Goal: Task Accomplishment & Management: Manage account settings

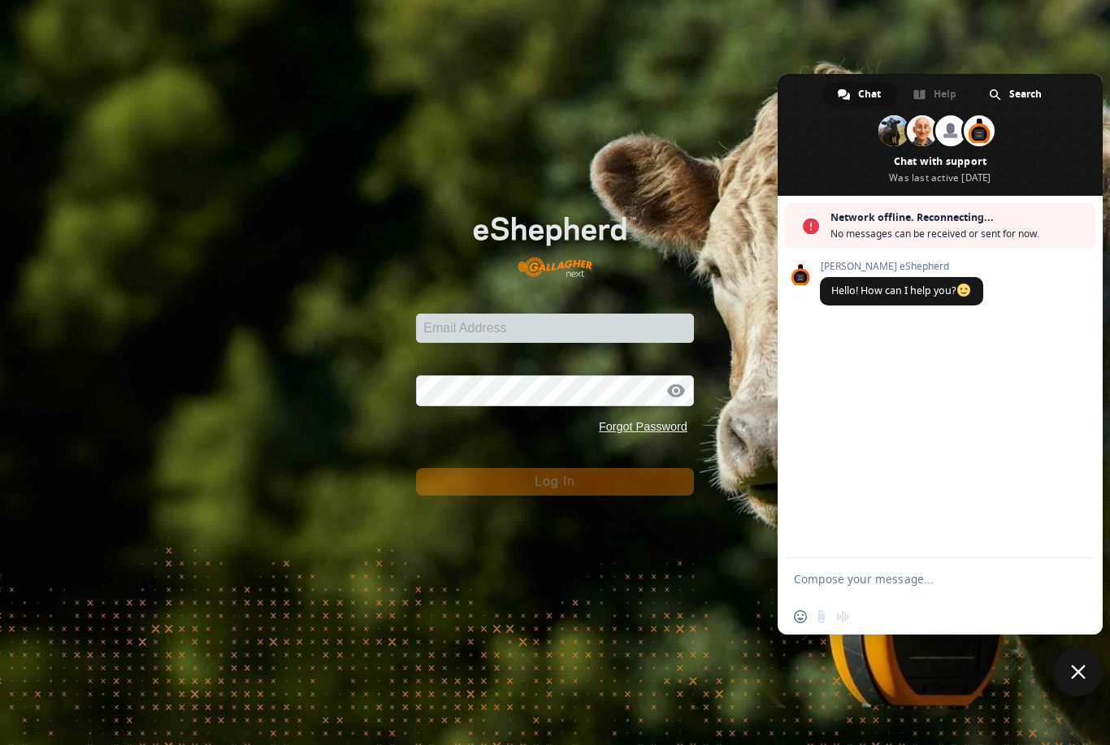
click at [1078, 669] on span "Close chat" at bounding box center [1078, 672] width 15 height 15
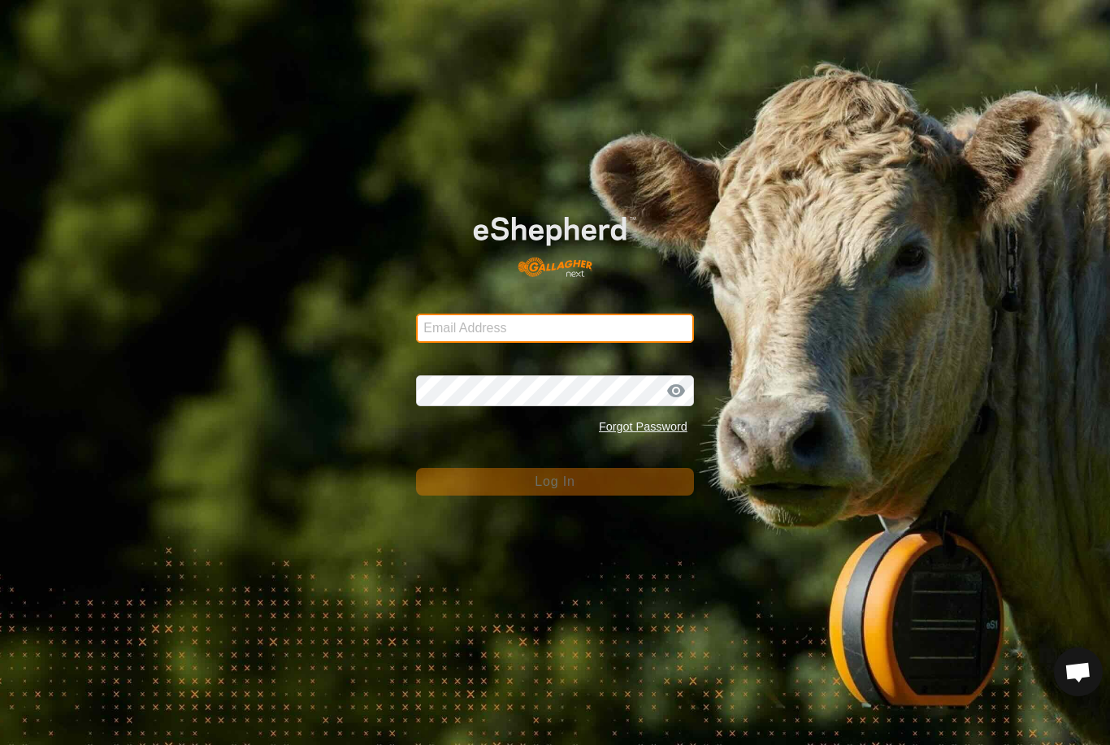
click at [587, 328] on input "Email Address" at bounding box center [555, 328] width 278 height 29
type input "[EMAIL_ADDRESS][DOMAIN_NAME]"
click at [555, 482] on button "Log In" at bounding box center [555, 482] width 278 height 28
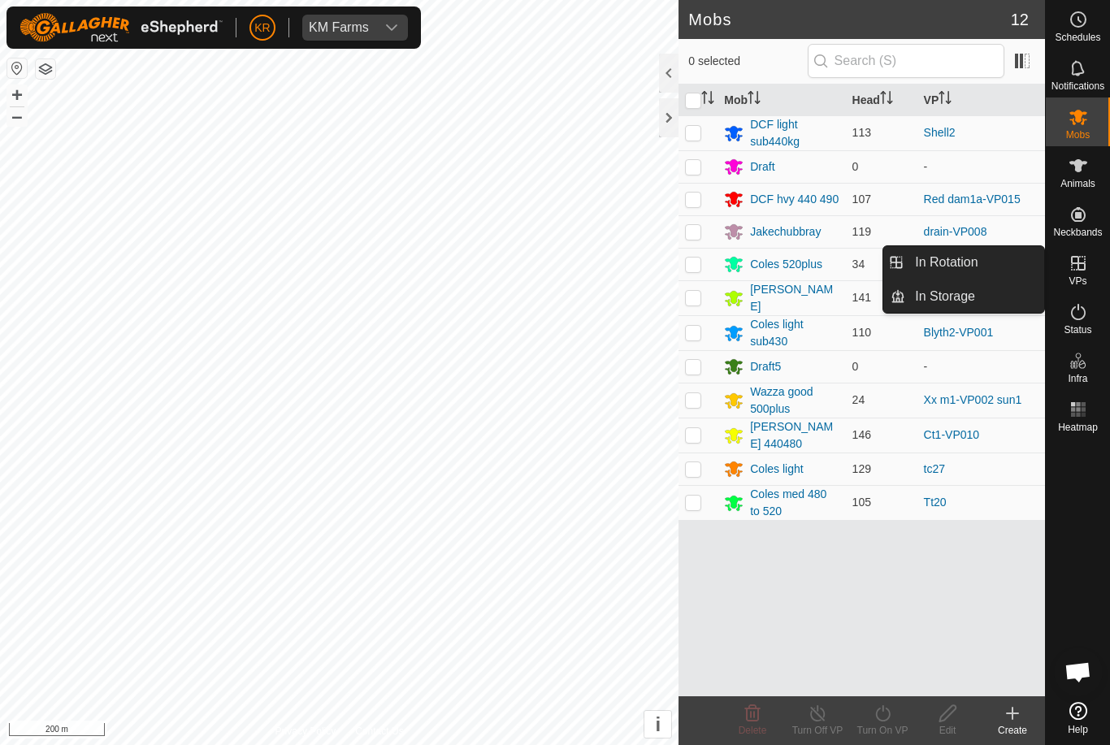
click at [973, 266] on span "In Rotation" at bounding box center [946, 262] width 63 height 19
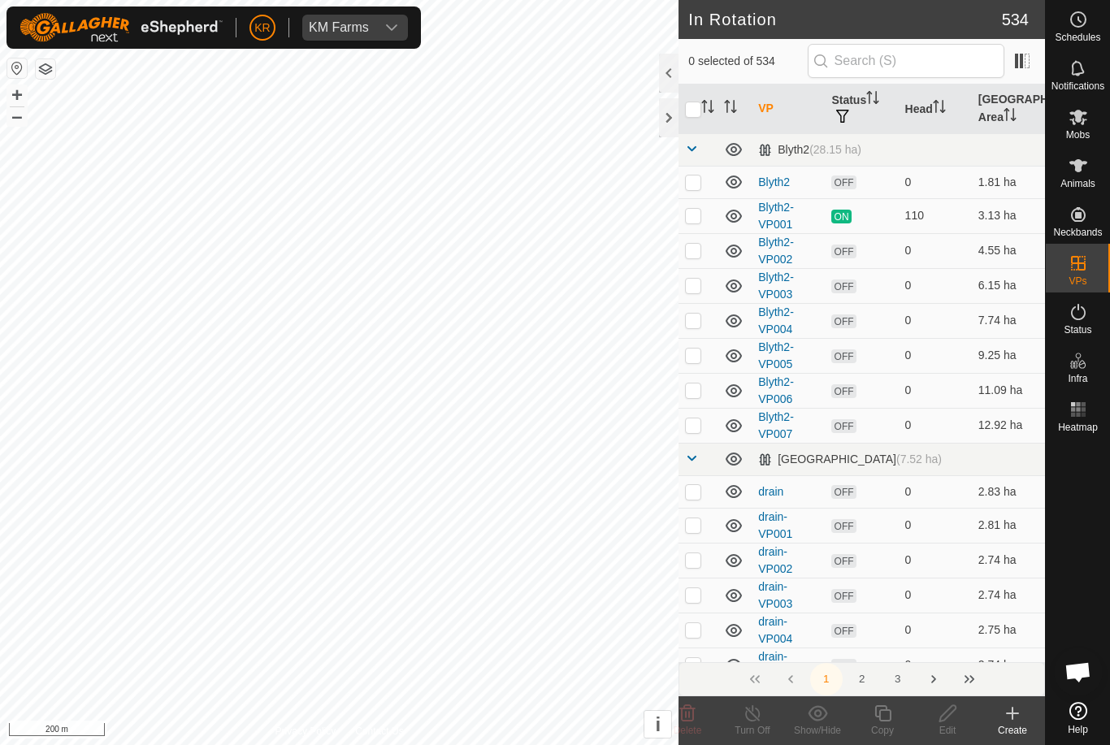
click at [1024, 717] on create-svg-icon at bounding box center [1012, 713] width 65 height 19
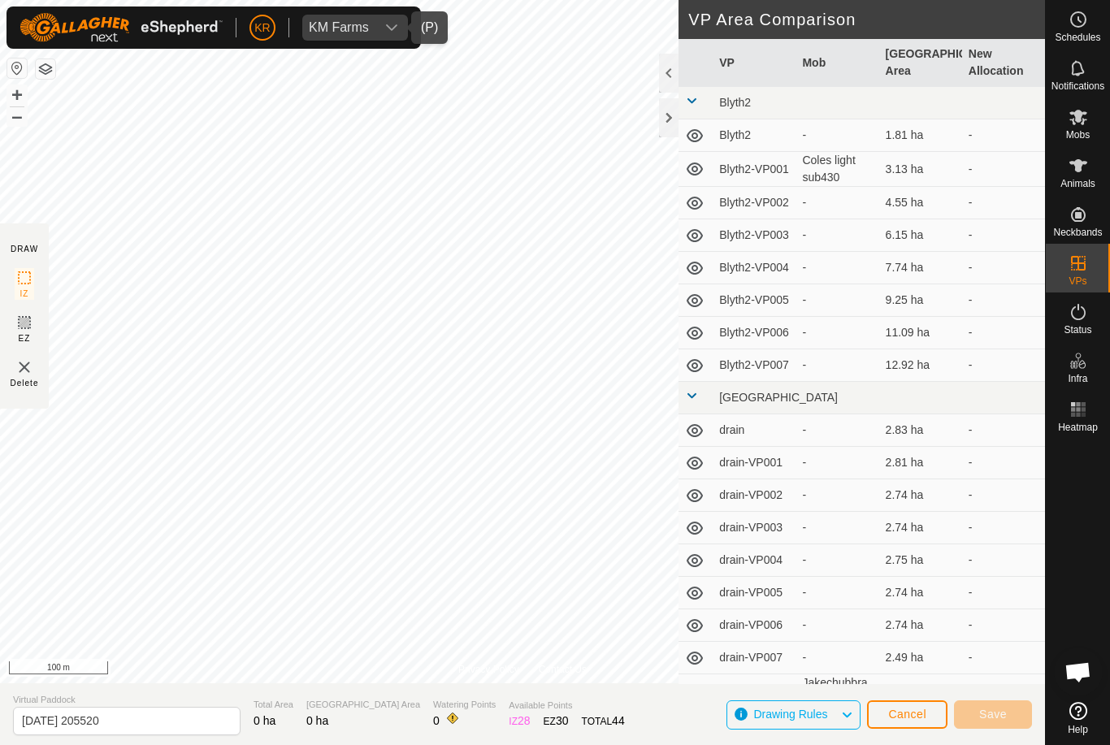
click at [405, 40] on div "dropdown trigger" at bounding box center [391, 28] width 32 height 26
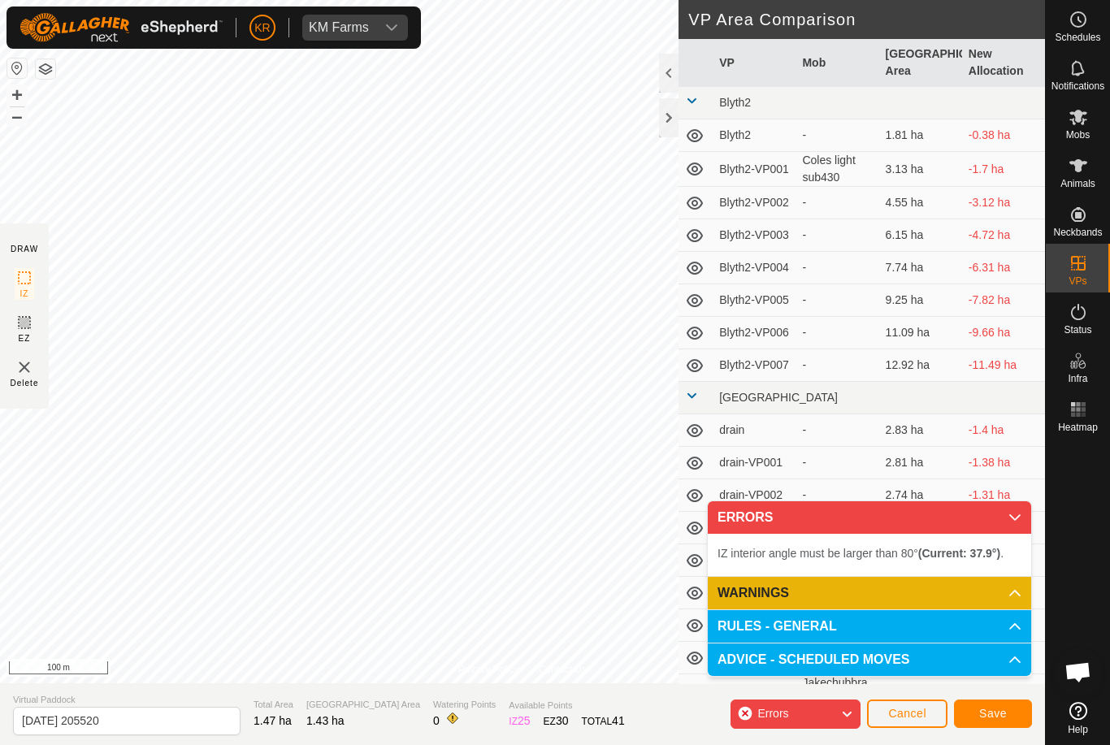
click at [930, 707] on button "Cancel" at bounding box center [907, 714] width 80 height 28
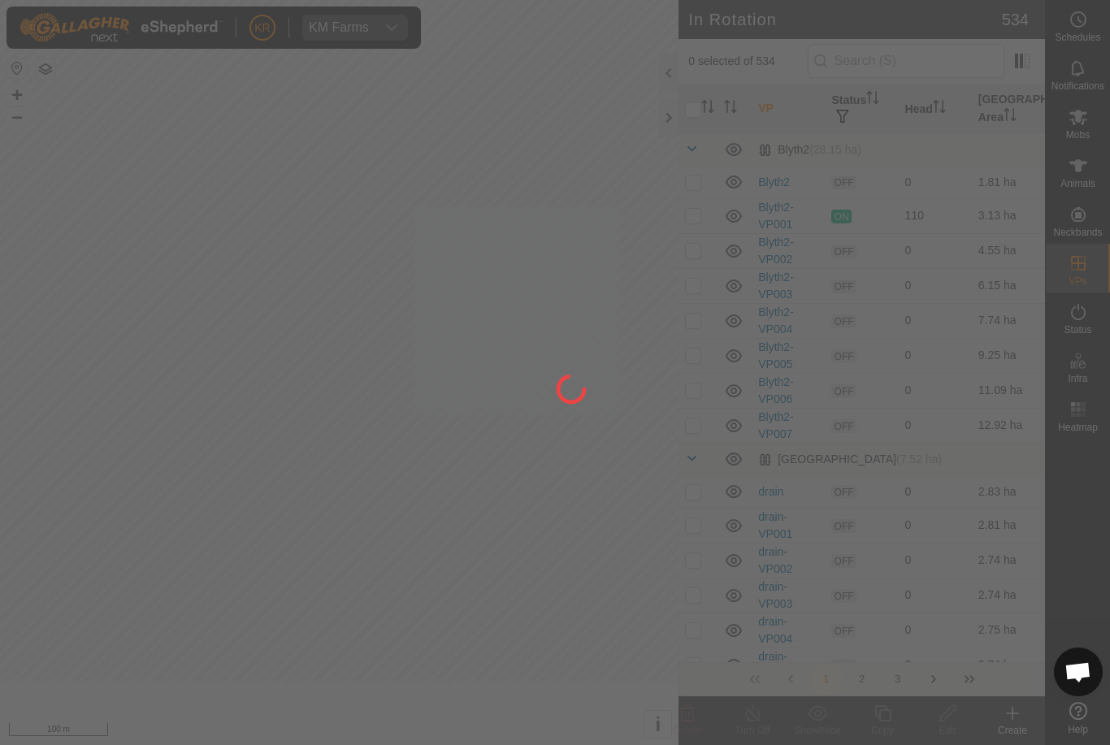
click at [904, 717] on div at bounding box center [555, 372] width 1110 height 745
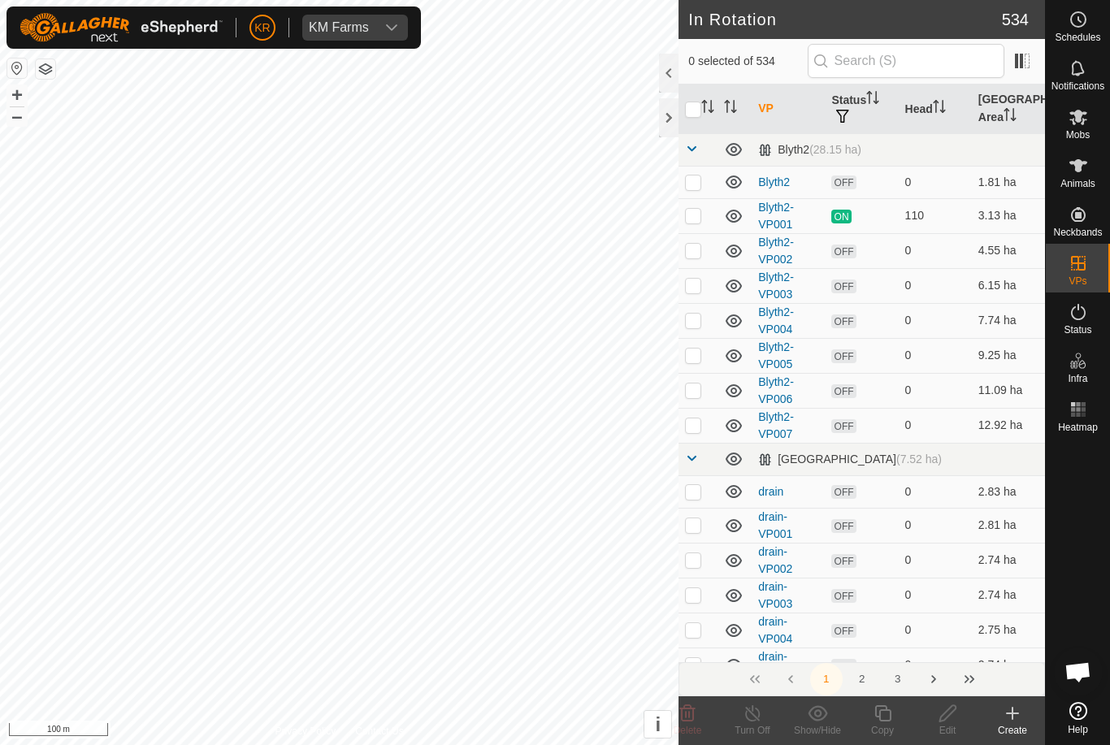
click at [1081, 126] on icon at bounding box center [1077, 116] width 19 height 19
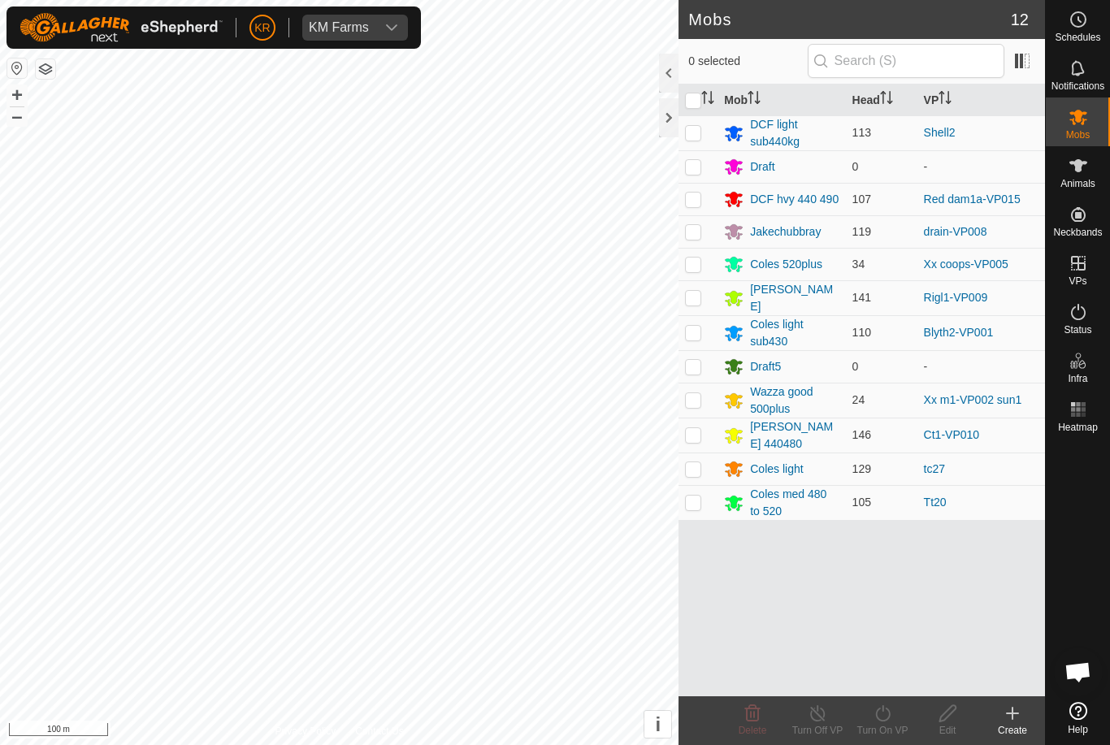
click at [701, 327] on p-checkbox at bounding box center [693, 332] width 16 height 13
checkbox input "true"
click at [900, 715] on turn-on-svg-icon at bounding box center [882, 713] width 65 height 19
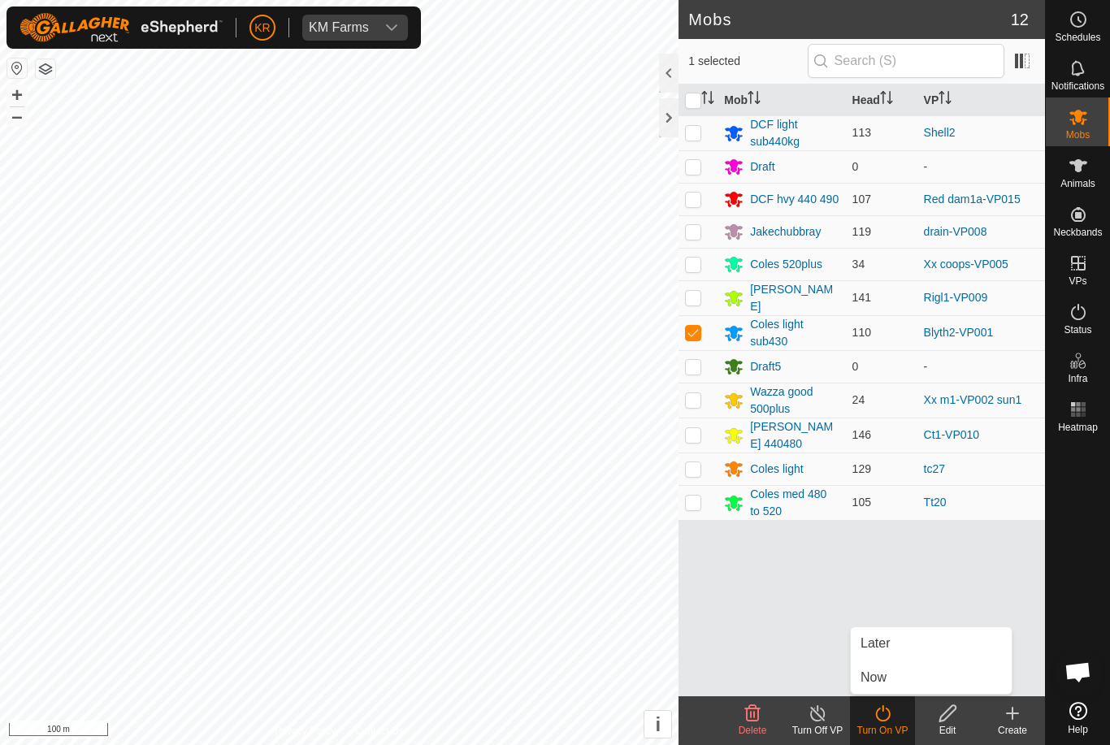
click at [908, 640] on link "Later" at bounding box center [931, 643] width 161 height 32
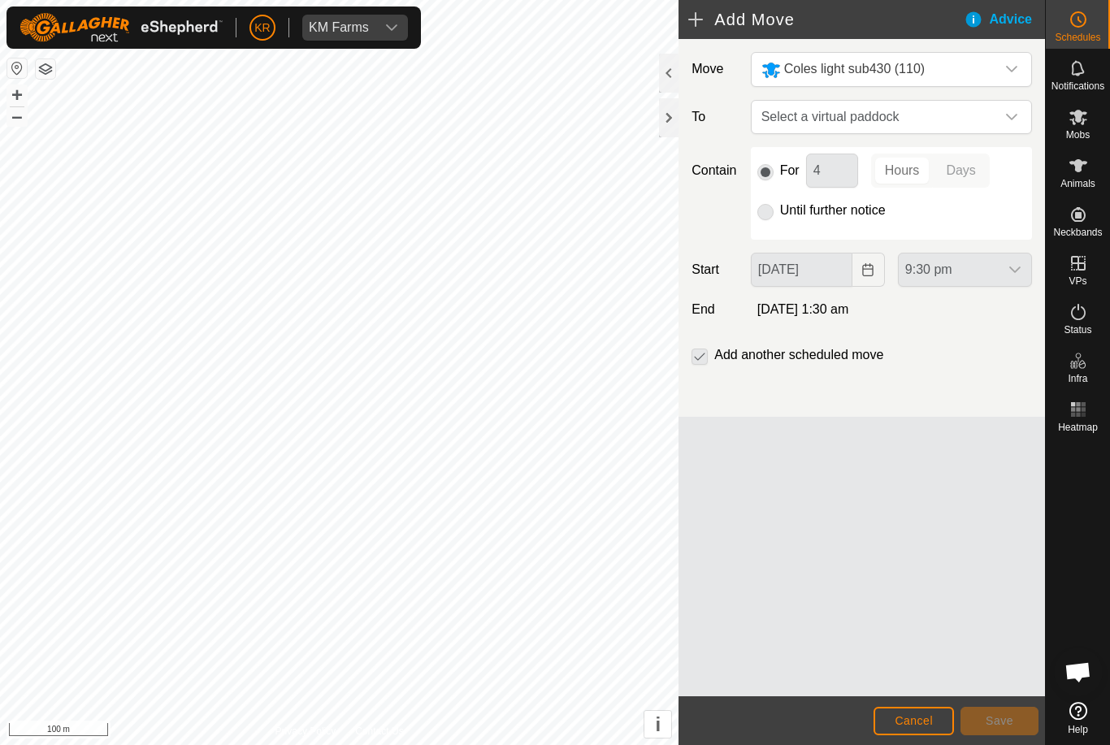
click at [978, 121] on span "Select a virtual paddock" at bounding box center [875, 117] width 240 height 32
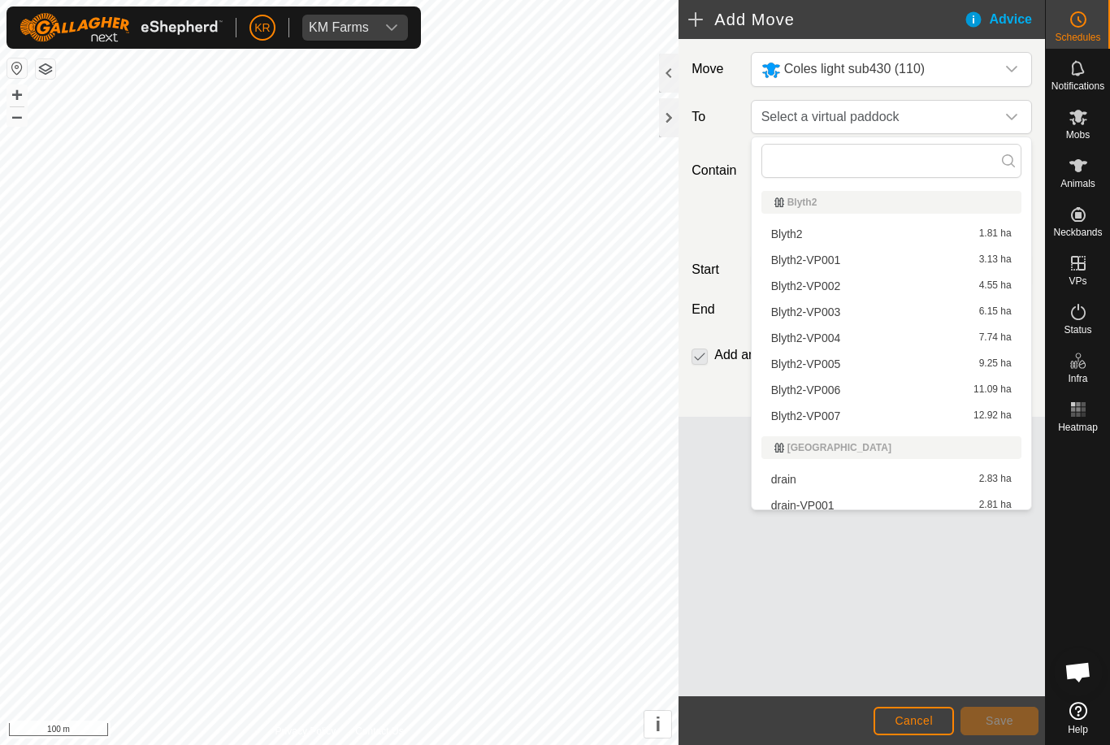
click at [835, 285] on span "Blyth2-VP002" at bounding box center [806, 285] width 70 height 11
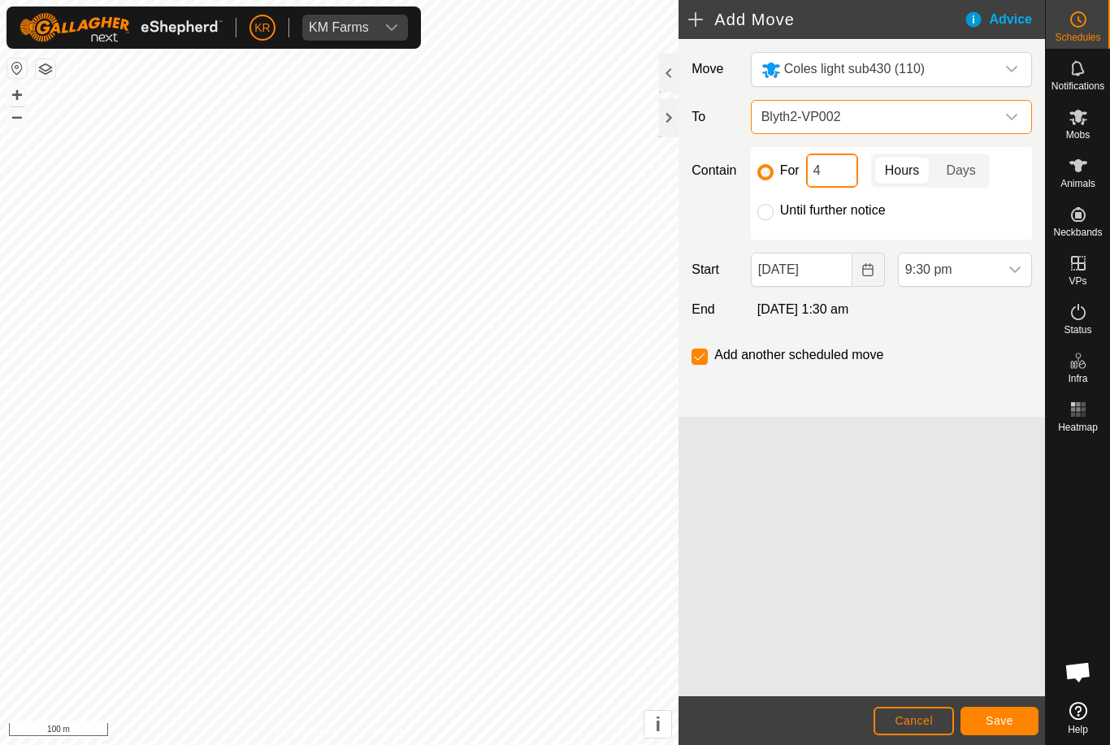
click at [829, 174] on input "4" at bounding box center [832, 171] width 52 height 34
type input "24"
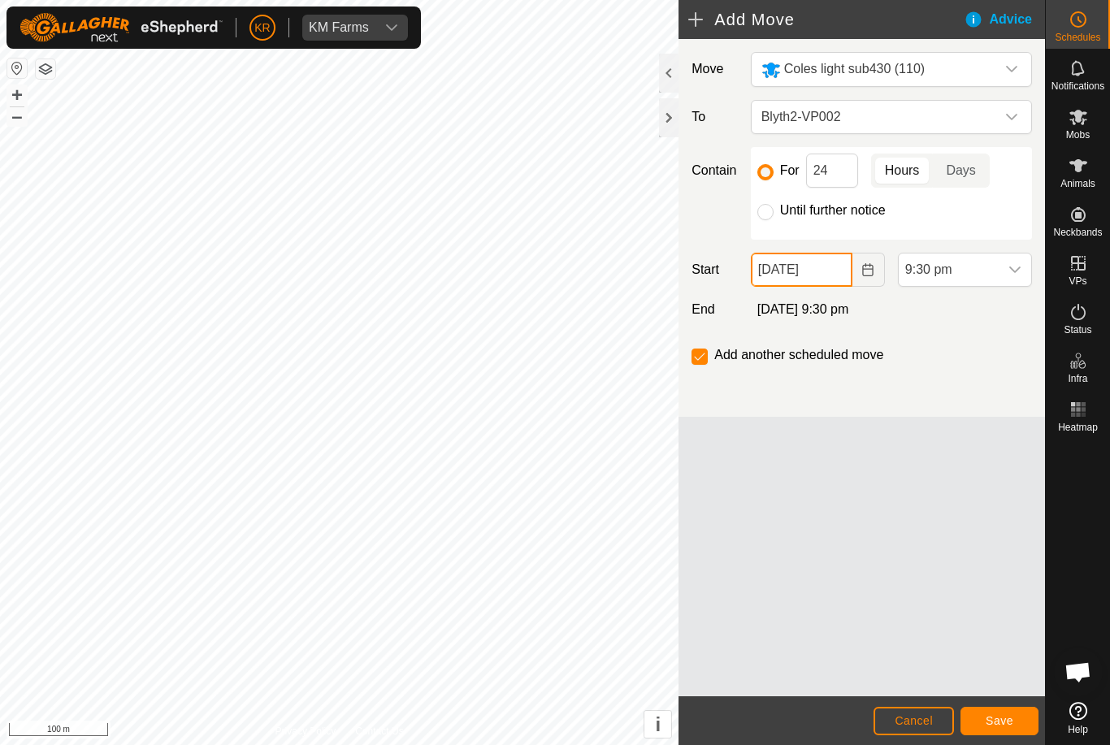
click at [809, 268] on input "[DATE]" at bounding box center [802, 270] width 102 height 34
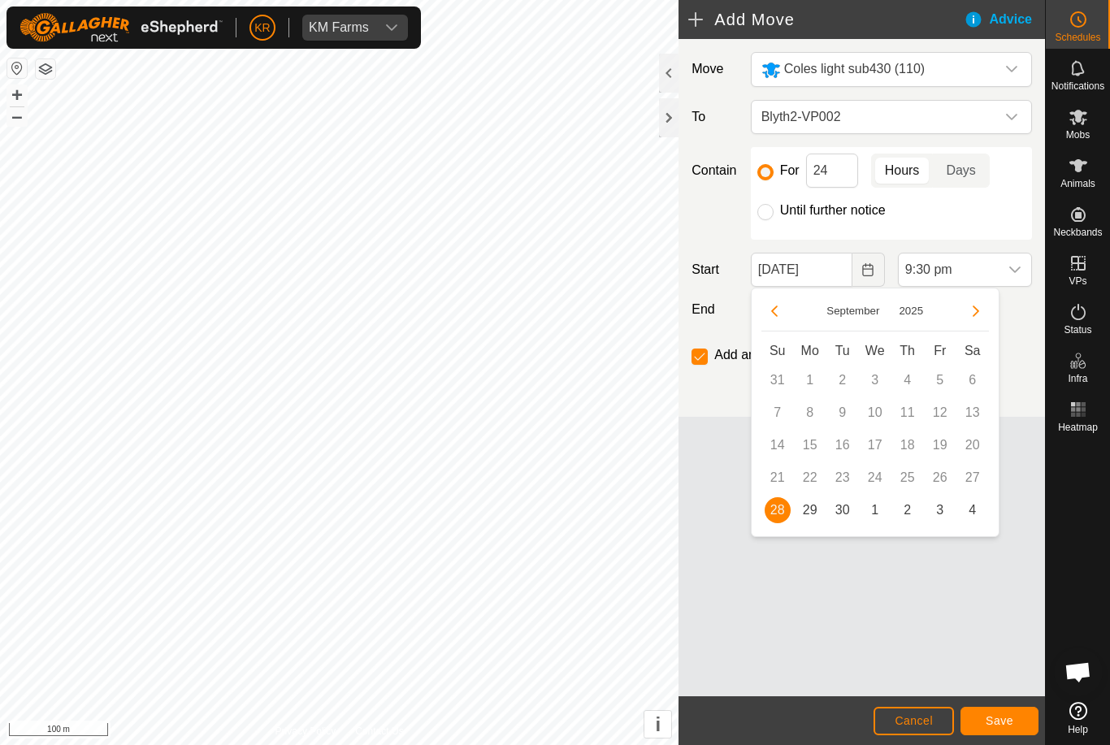
click at [810, 506] on span "29" at bounding box center [810, 510] width 26 height 26
type input "[DATE]"
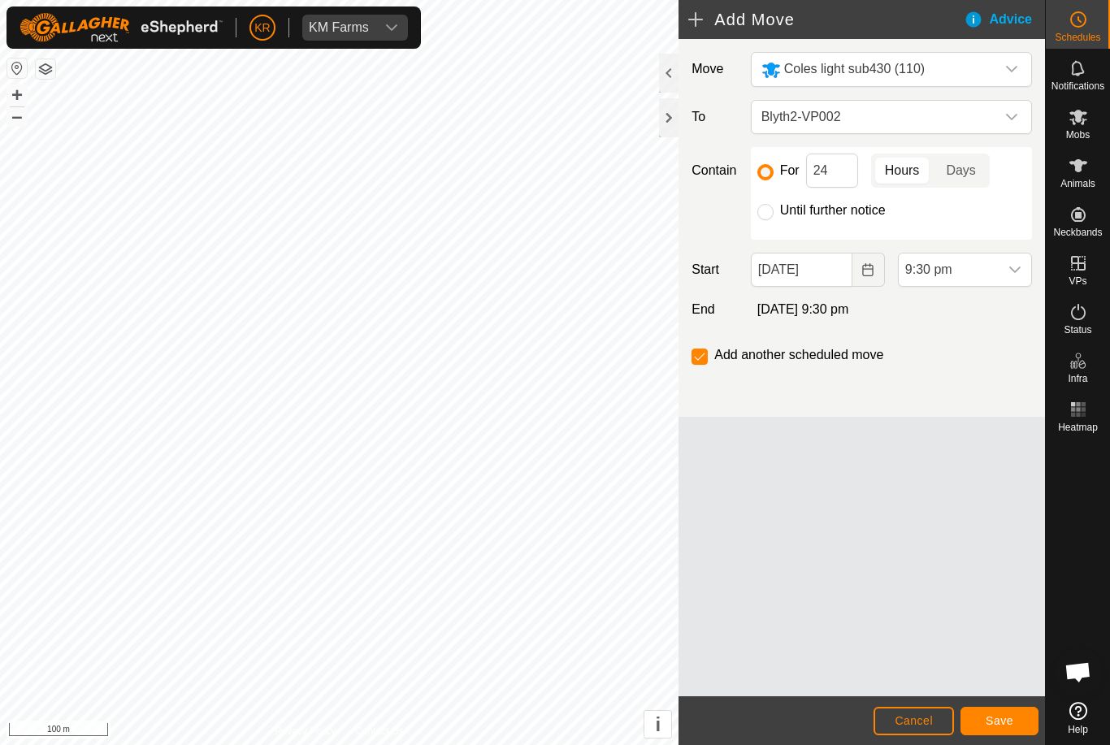
click at [994, 273] on span "9:30 pm" at bounding box center [949, 269] width 100 height 32
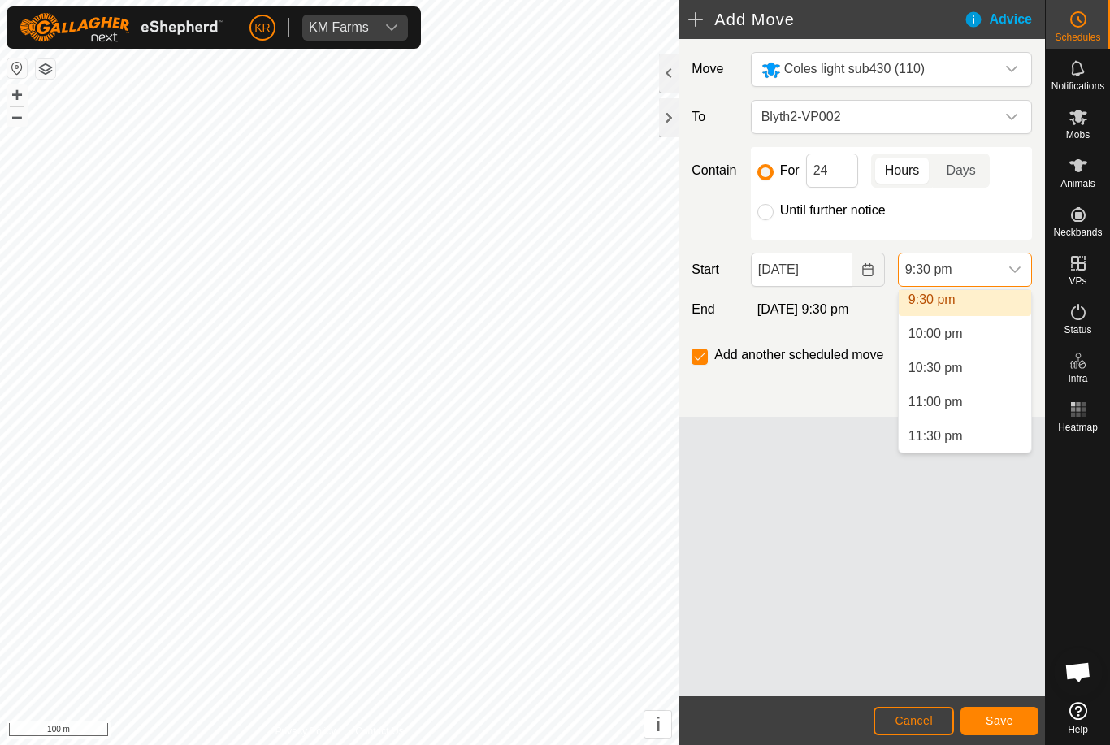
scroll to position [1474, 0]
click at [991, 376] on li "10:00 am" at bounding box center [965, 362] width 132 height 32
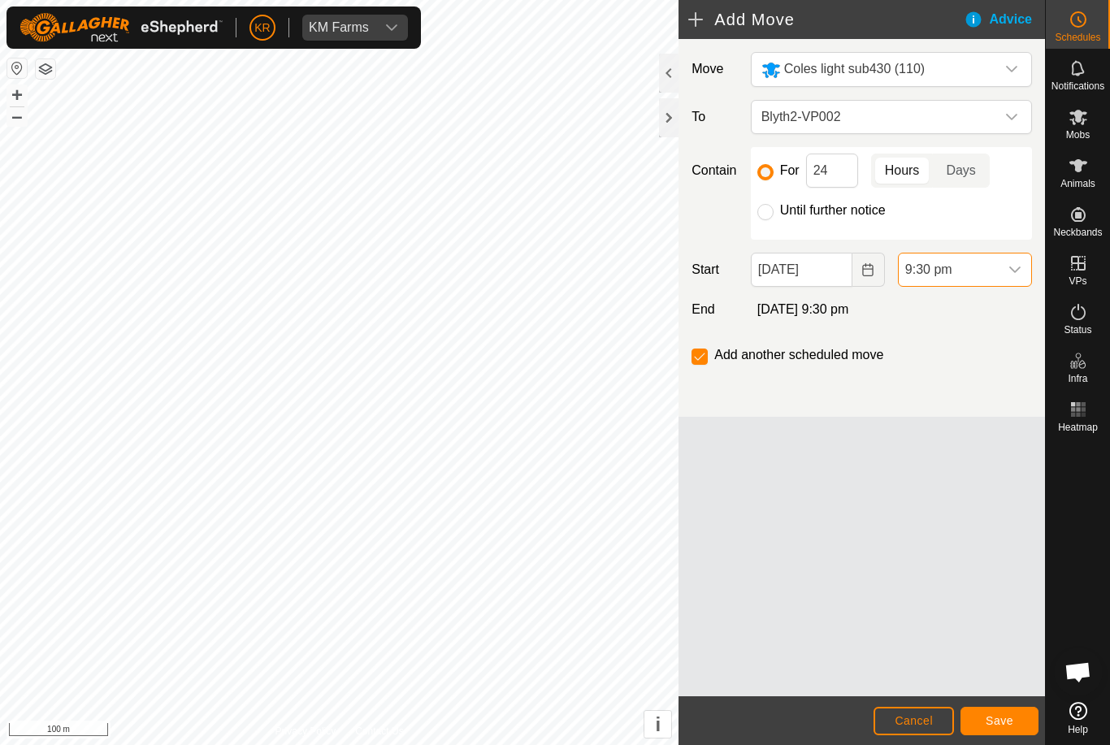
scroll to position [1337, 0]
click at [1011, 279] on div "dropdown trigger" at bounding box center [1014, 269] width 32 height 32
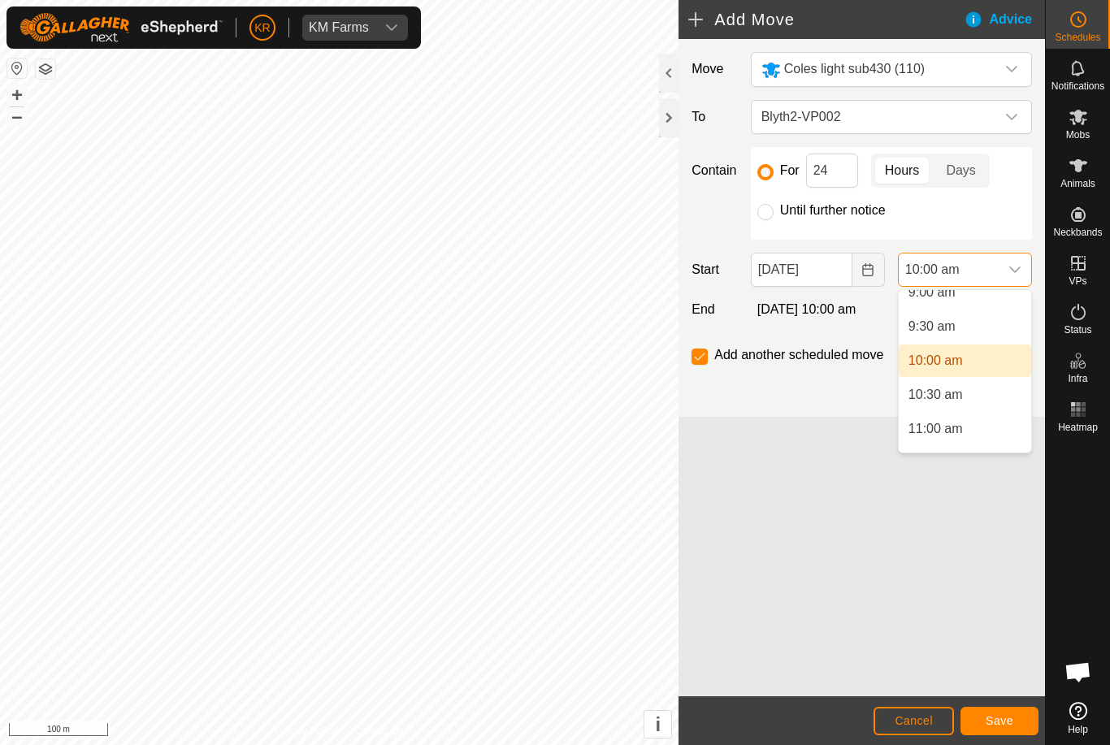
scroll to position [652, 0]
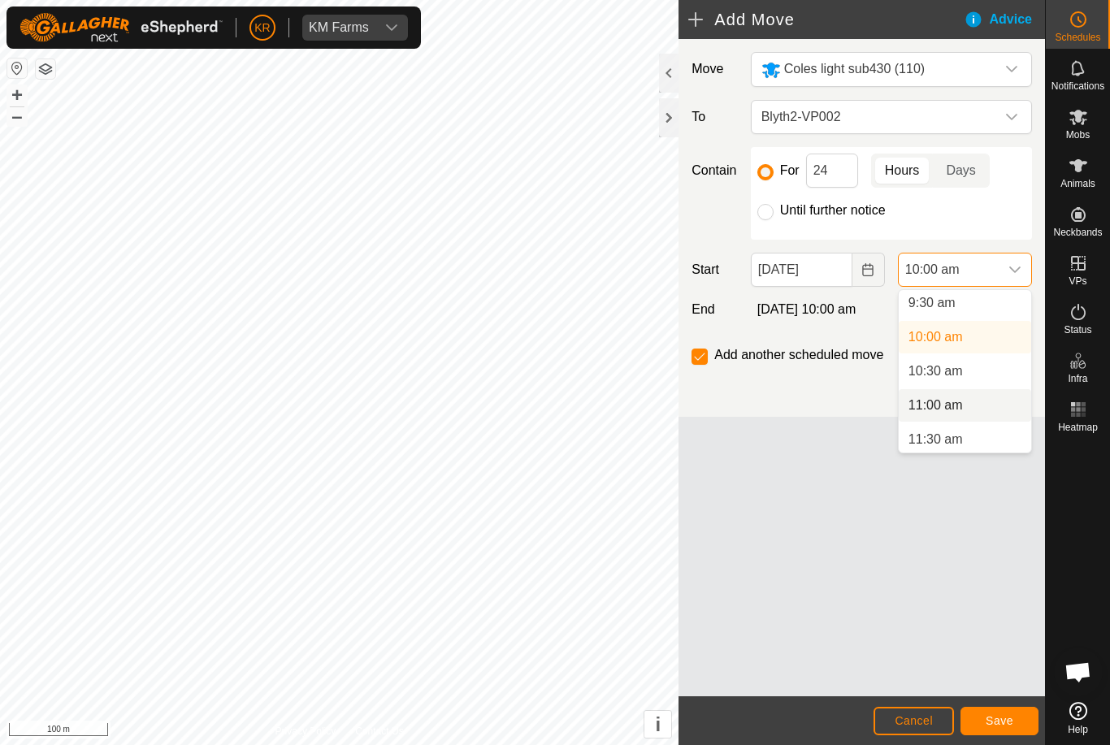
click at [983, 409] on li "11:00 am" at bounding box center [965, 405] width 132 height 32
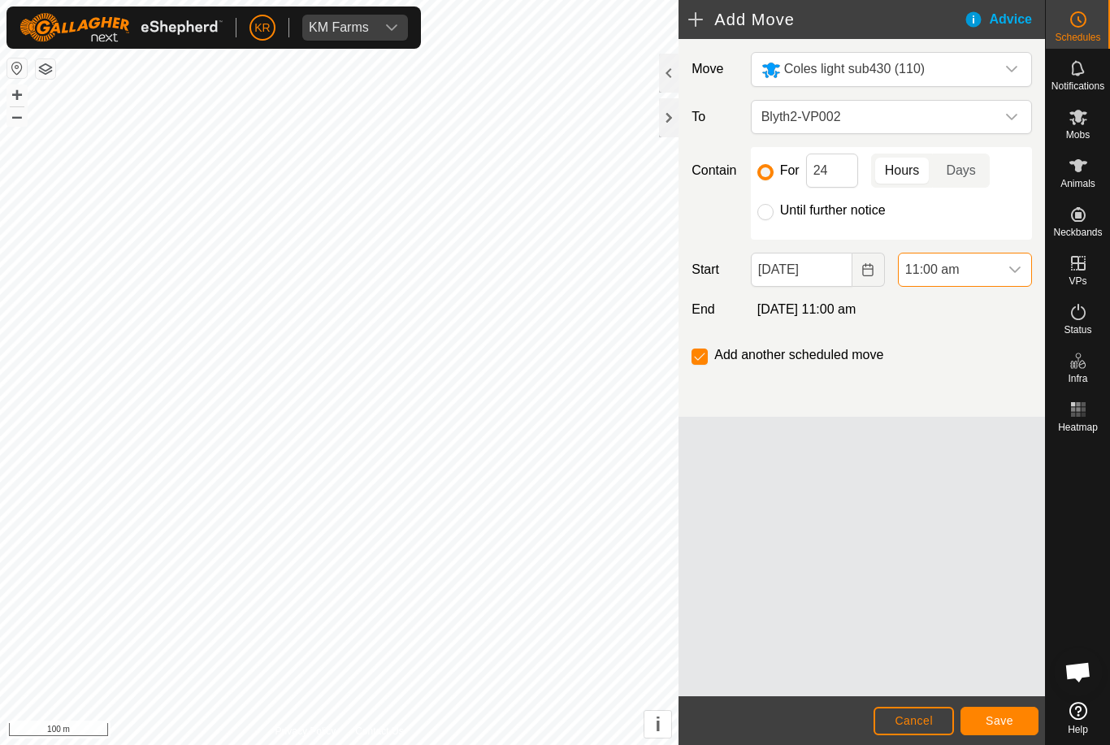
click at [1006, 721] on span "Save" at bounding box center [999, 720] width 28 height 13
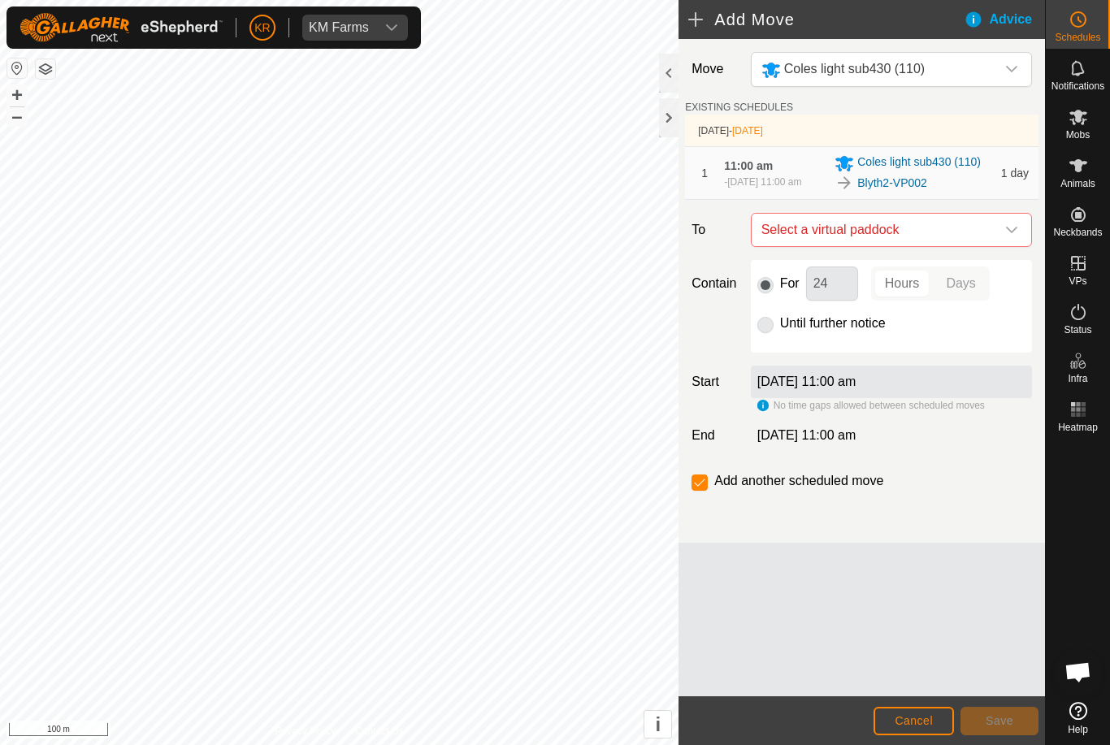
click at [1005, 236] on icon "dropdown trigger" at bounding box center [1011, 229] width 13 height 13
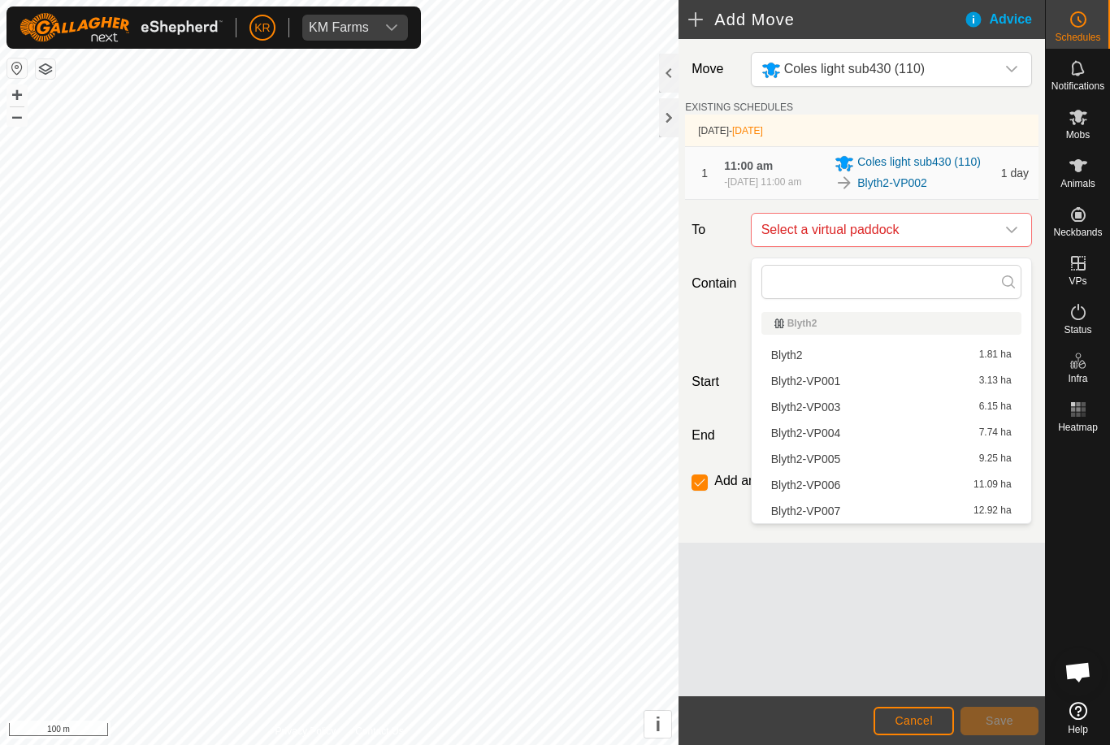
click at [855, 401] on div "Blyth2-VP003 6.15 ha" at bounding box center [891, 406] width 240 height 11
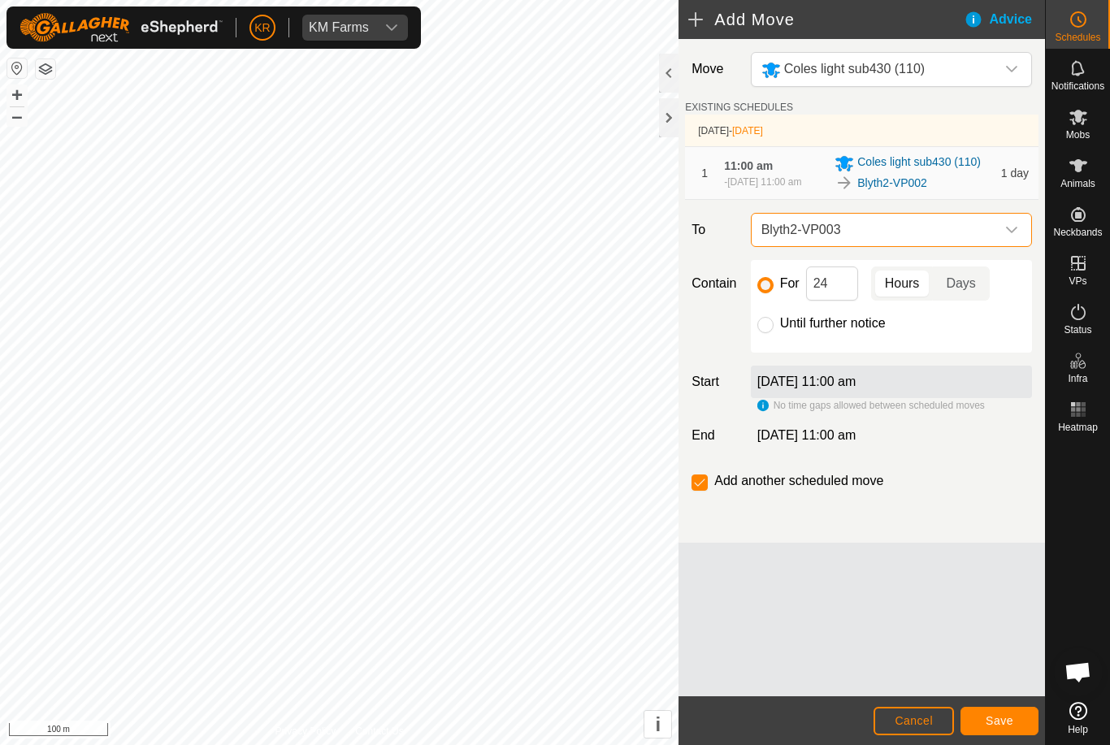
click at [1022, 711] on button "Save" at bounding box center [999, 721] width 78 height 28
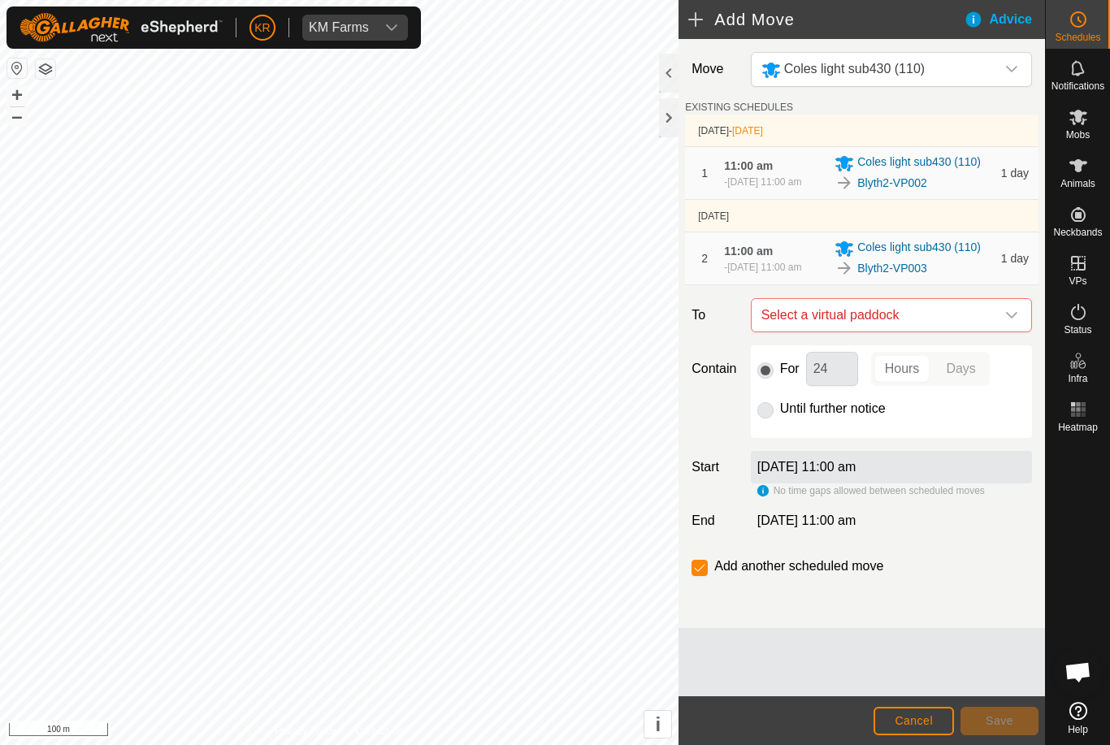
click at [1007, 331] on div "dropdown trigger" at bounding box center [1011, 315] width 32 height 32
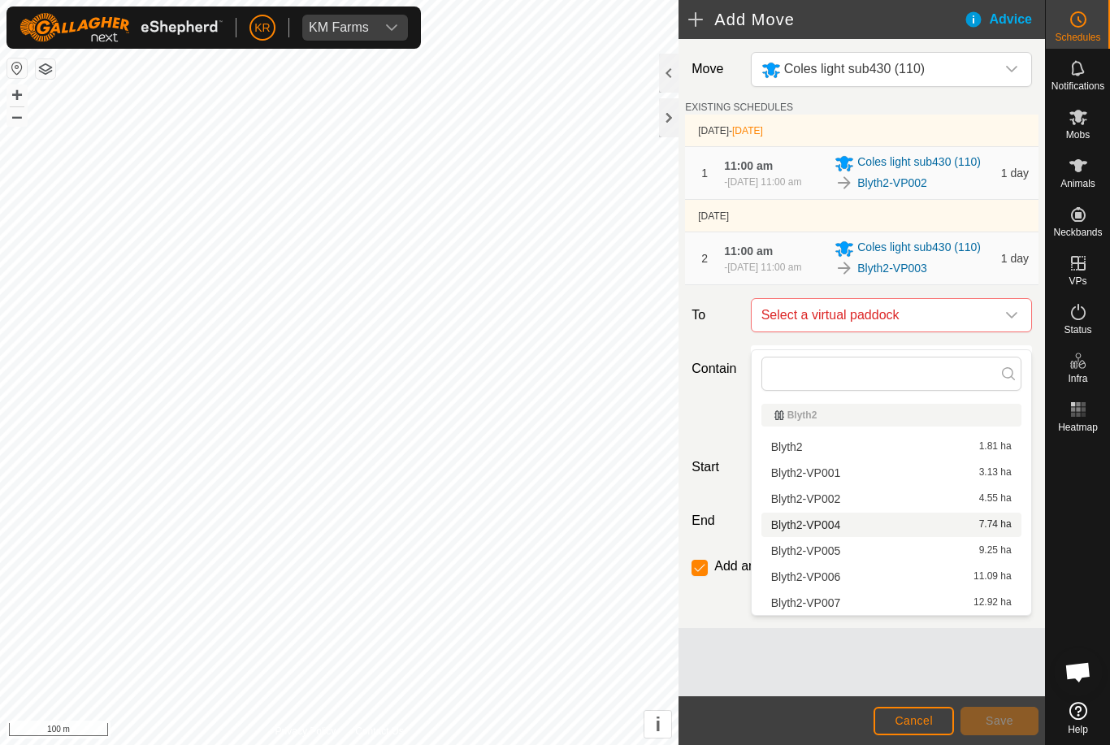
click at [903, 529] on div "Blyth2-VP004 7.74 ha" at bounding box center [891, 524] width 240 height 11
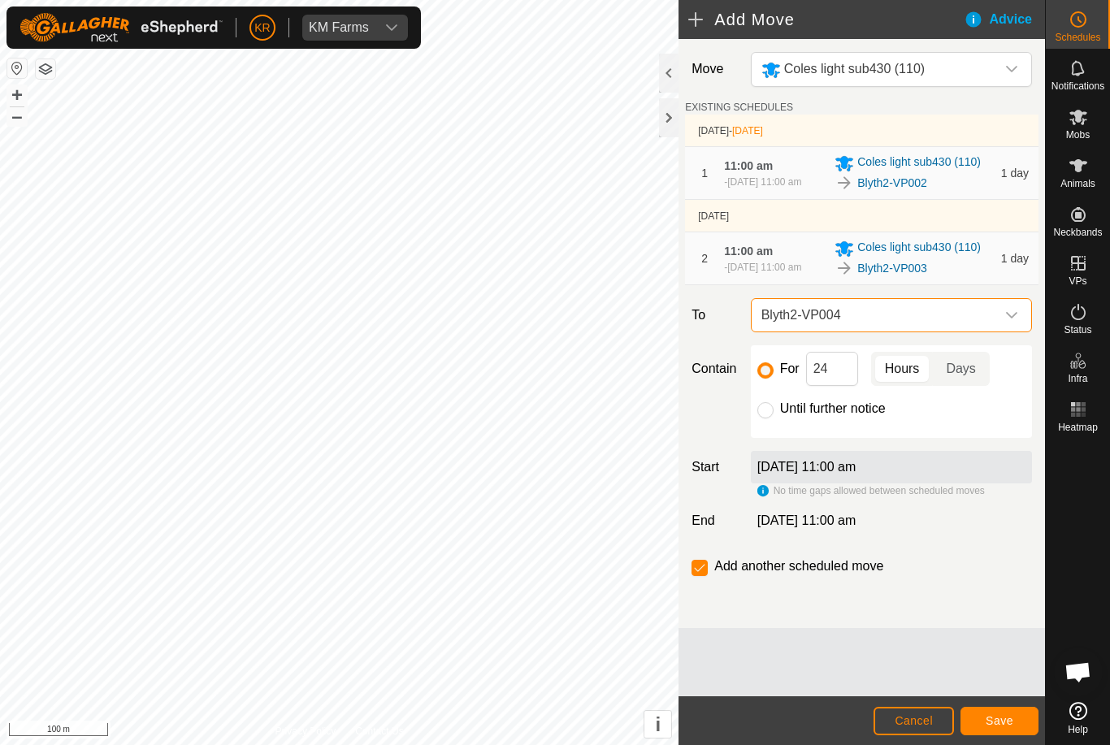
click at [999, 717] on span "Save" at bounding box center [999, 720] width 28 height 13
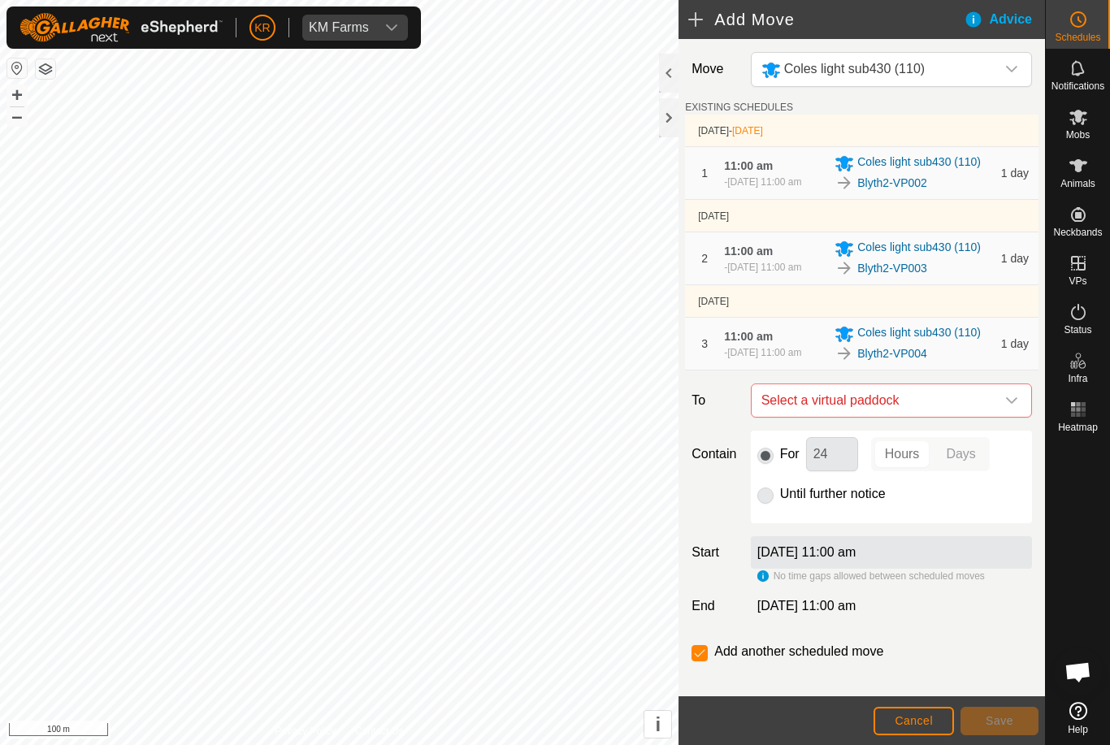
click at [1012, 407] on icon "dropdown trigger" at bounding box center [1011, 400] width 13 height 13
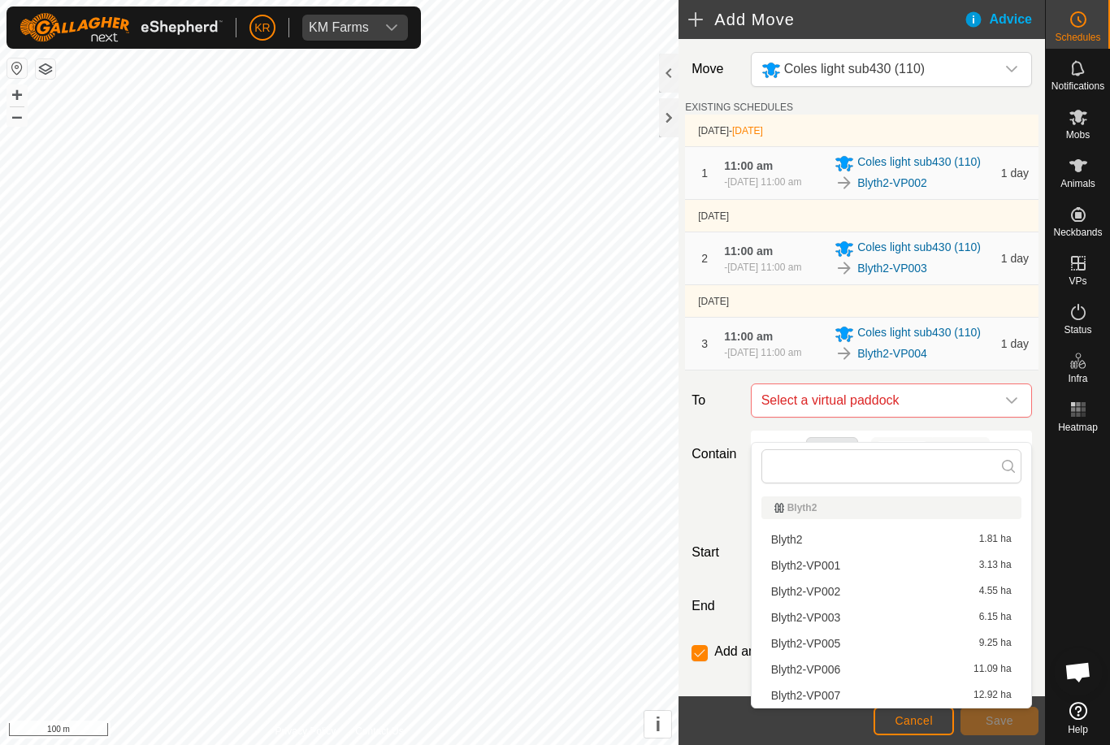
click at [885, 641] on div "Blyth2-VP005 9.25 ha" at bounding box center [891, 643] width 240 height 11
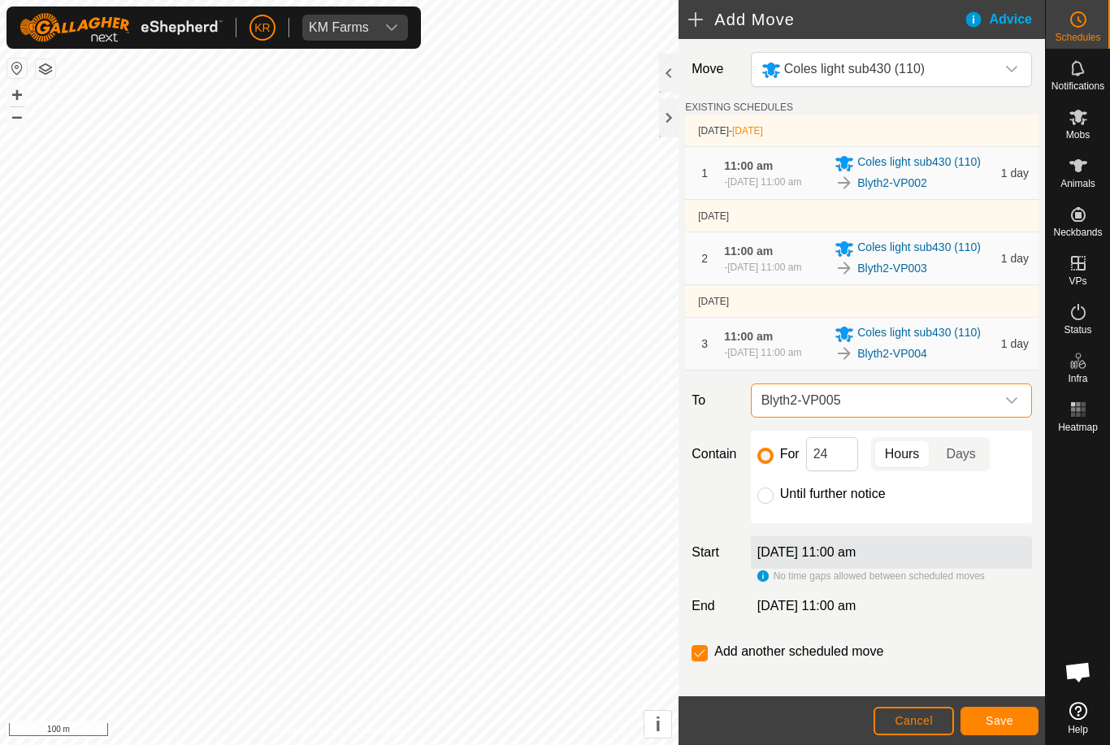
click at [1003, 709] on button "Save" at bounding box center [999, 721] width 78 height 28
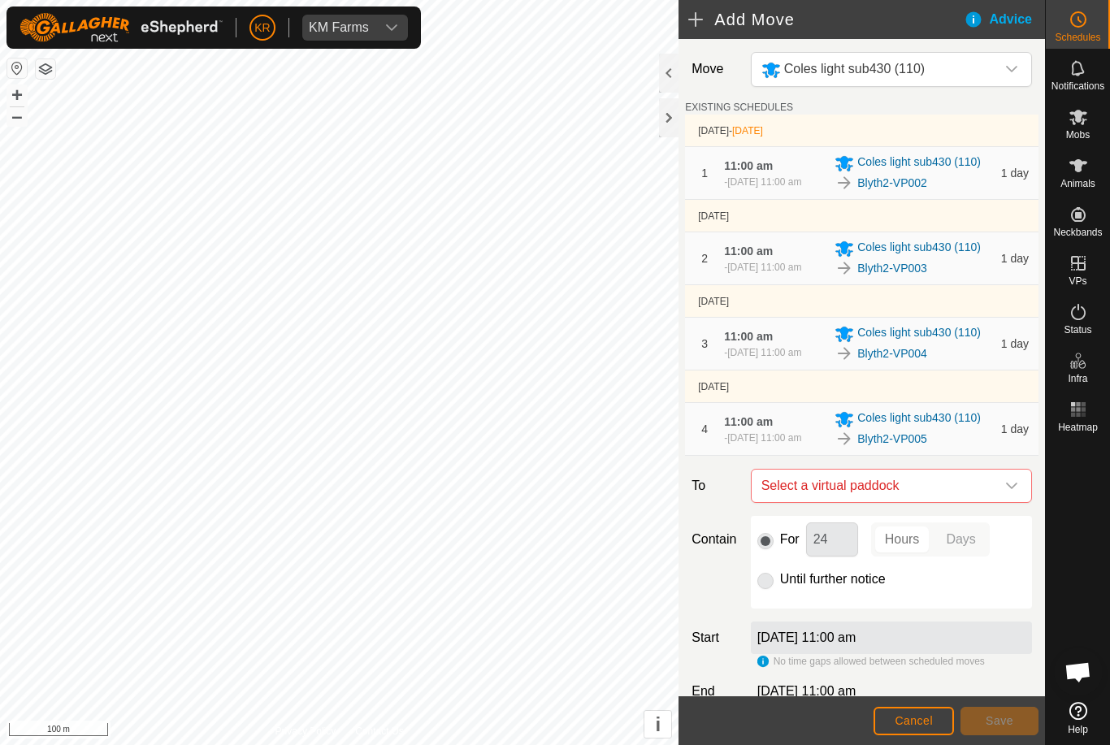
click at [1007, 492] on icon "dropdown trigger" at bounding box center [1011, 485] width 13 height 13
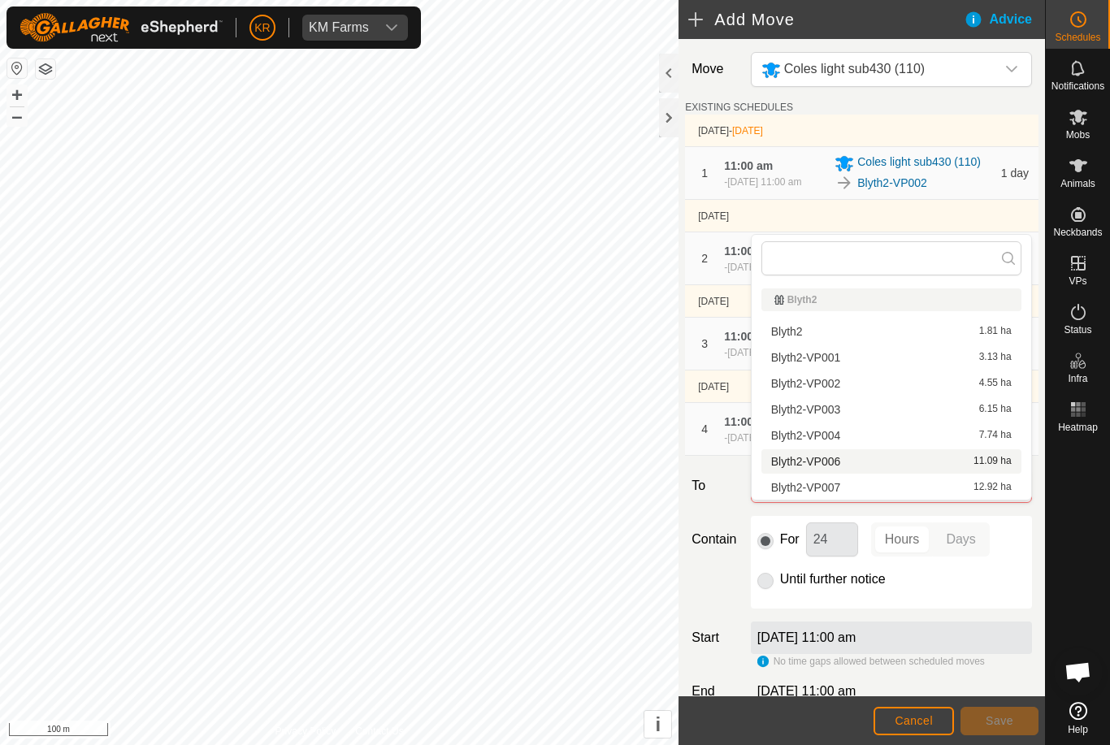
click at [876, 457] on div "Blyth2-VP006 11.09 ha" at bounding box center [891, 461] width 240 height 11
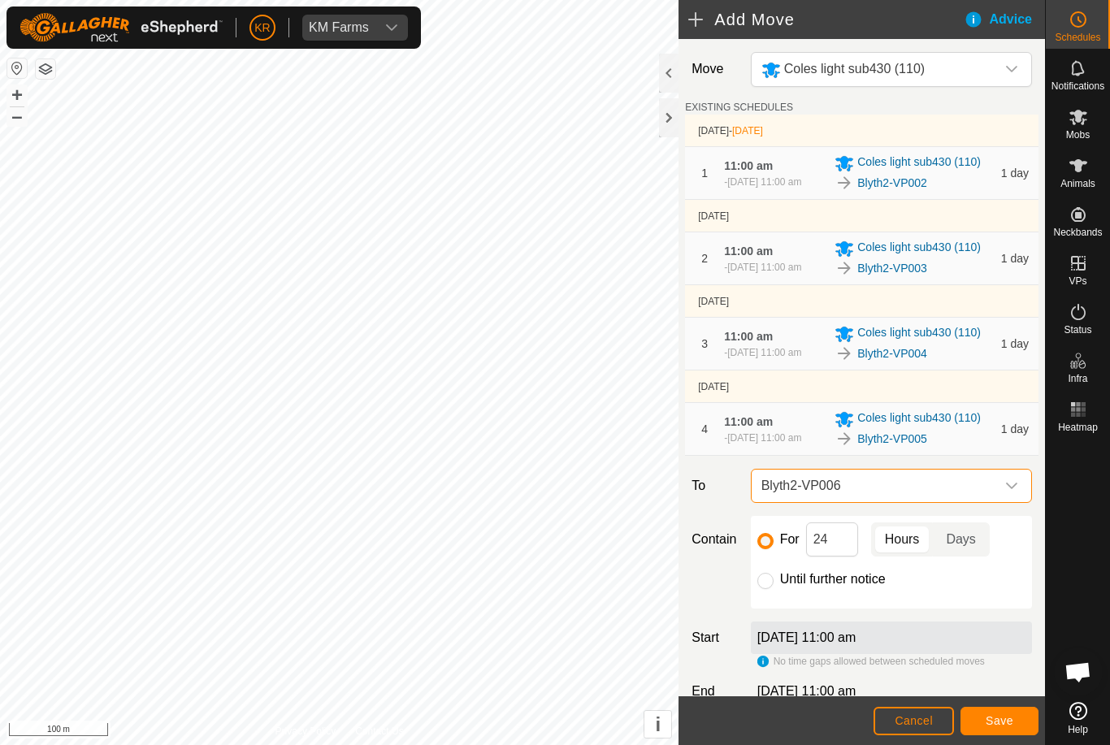
click at [1001, 713] on button "Save" at bounding box center [999, 721] width 78 height 28
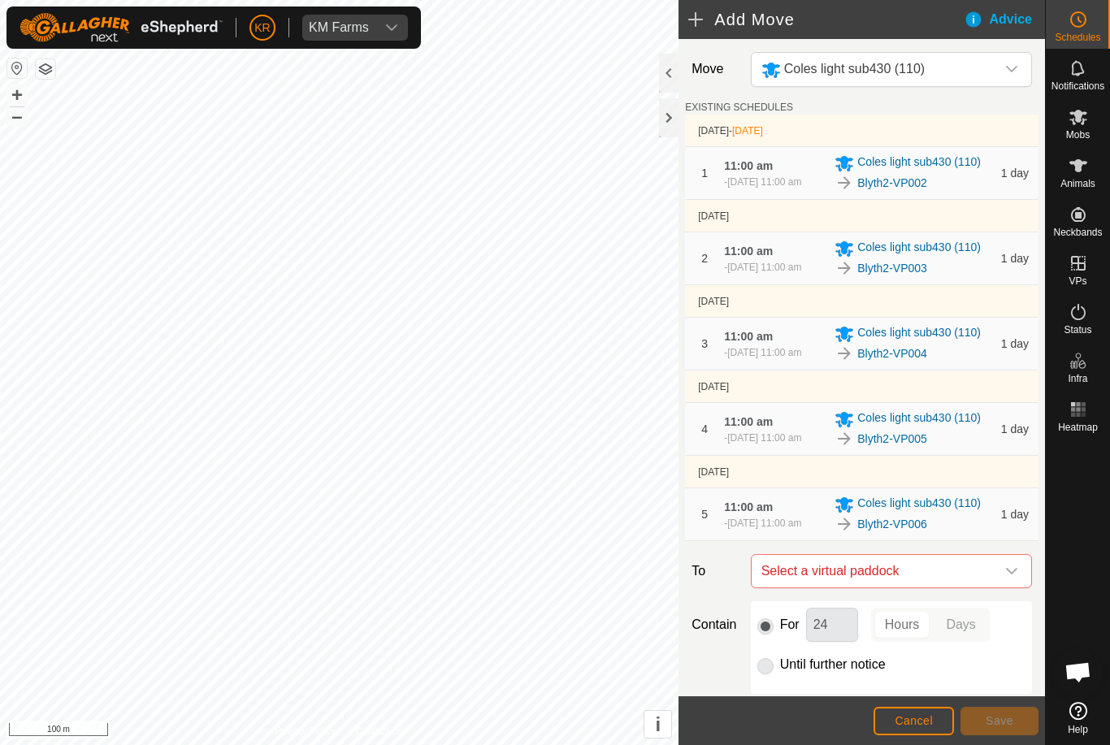
click at [1011, 578] on icon "dropdown trigger" at bounding box center [1011, 571] width 13 height 13
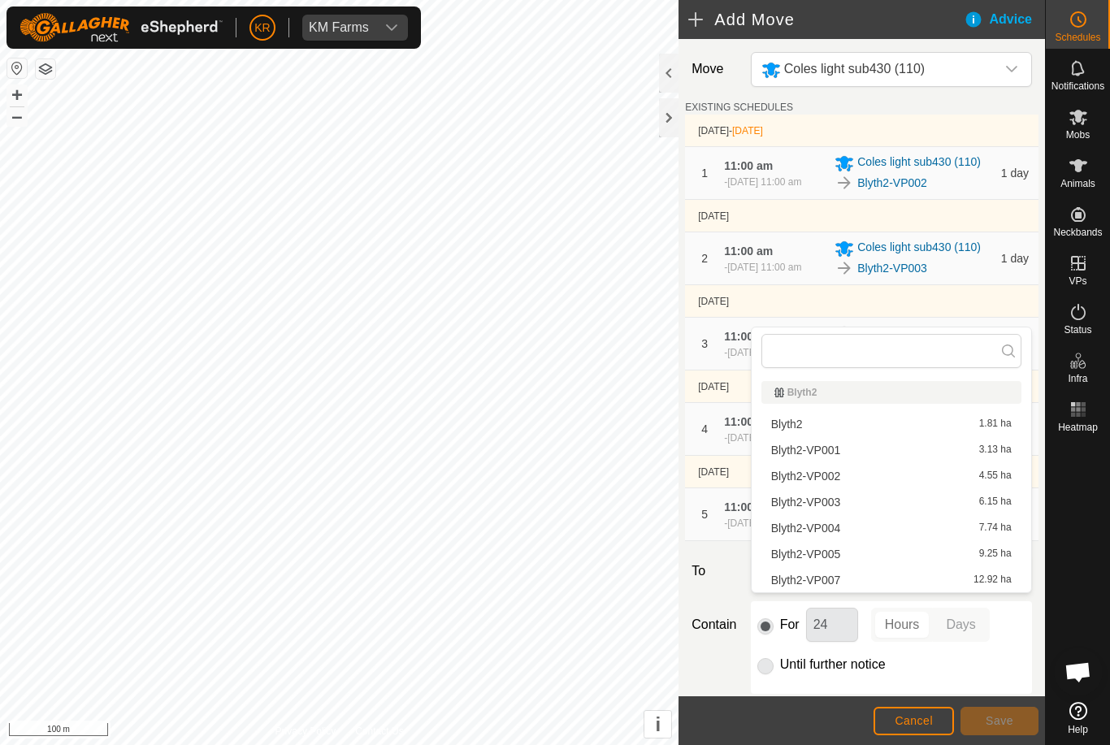
click at [889, 577] on div "Blyth2-VP007 12.92 ha" at bounding box center [891, 579] width 240 height 11
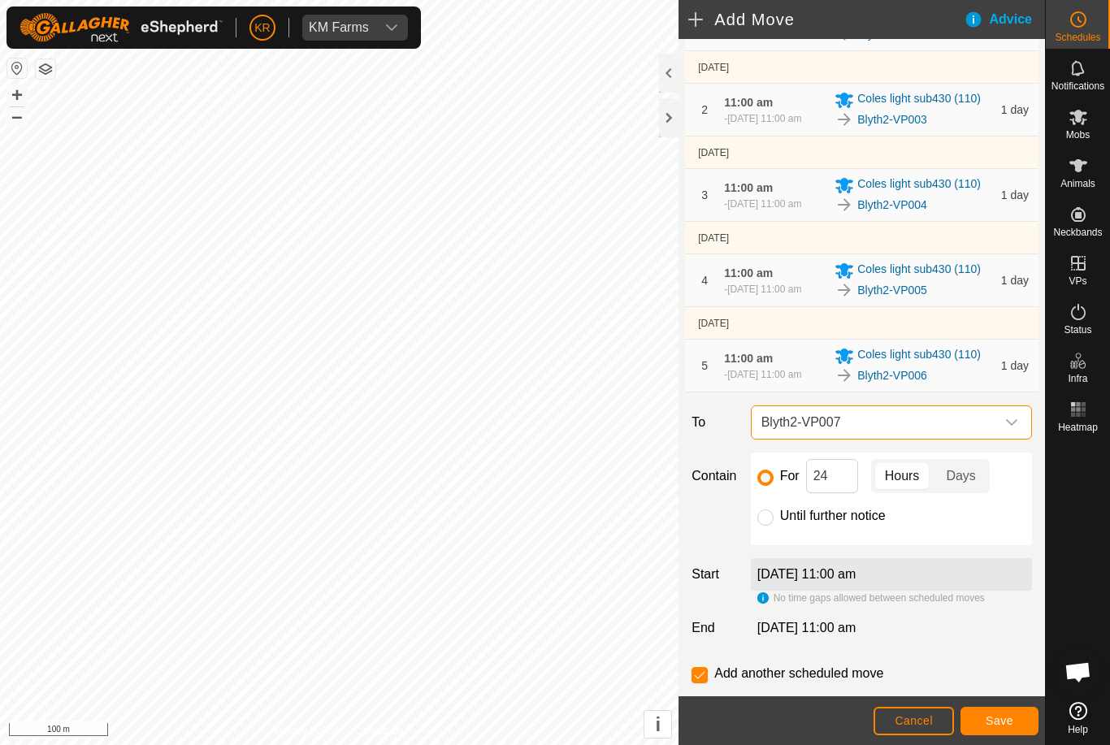
scroll to position [203, 0]
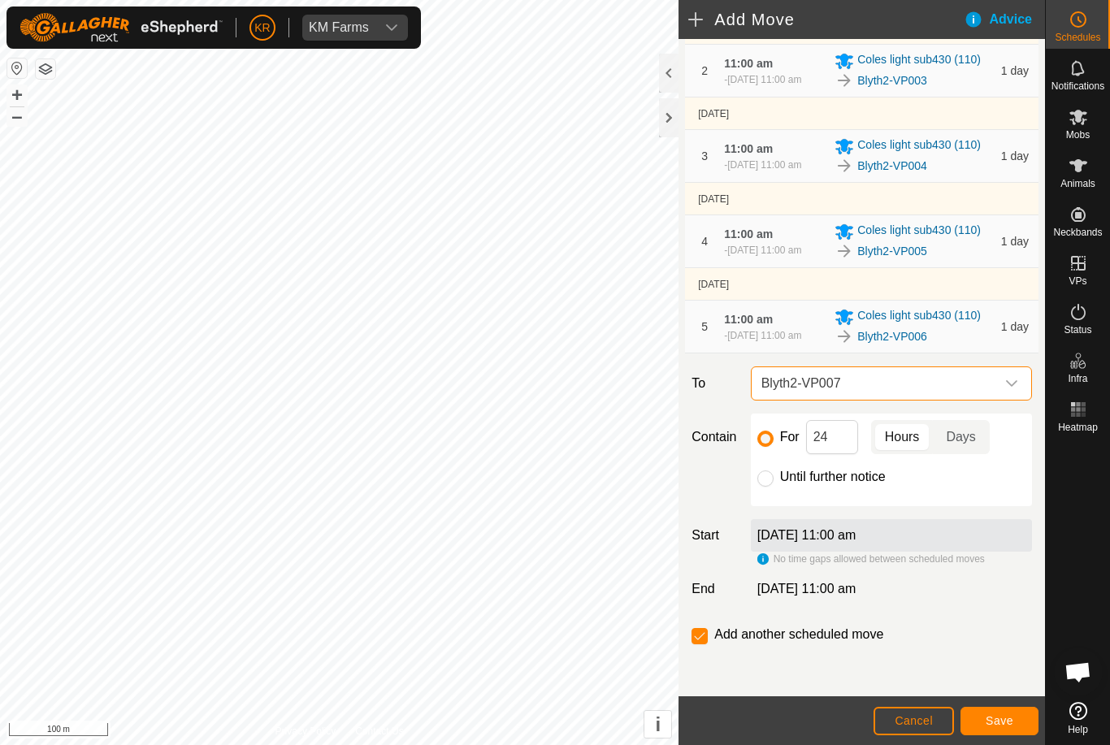
click at [763, 487] on input "Until further notice" at bounding box center [765, 478] width 16 height 16
radio input "true"
checkbox input "false"
click at [1003, 715] on span "Save" at bounding box center [999, 720] width 28 height 13
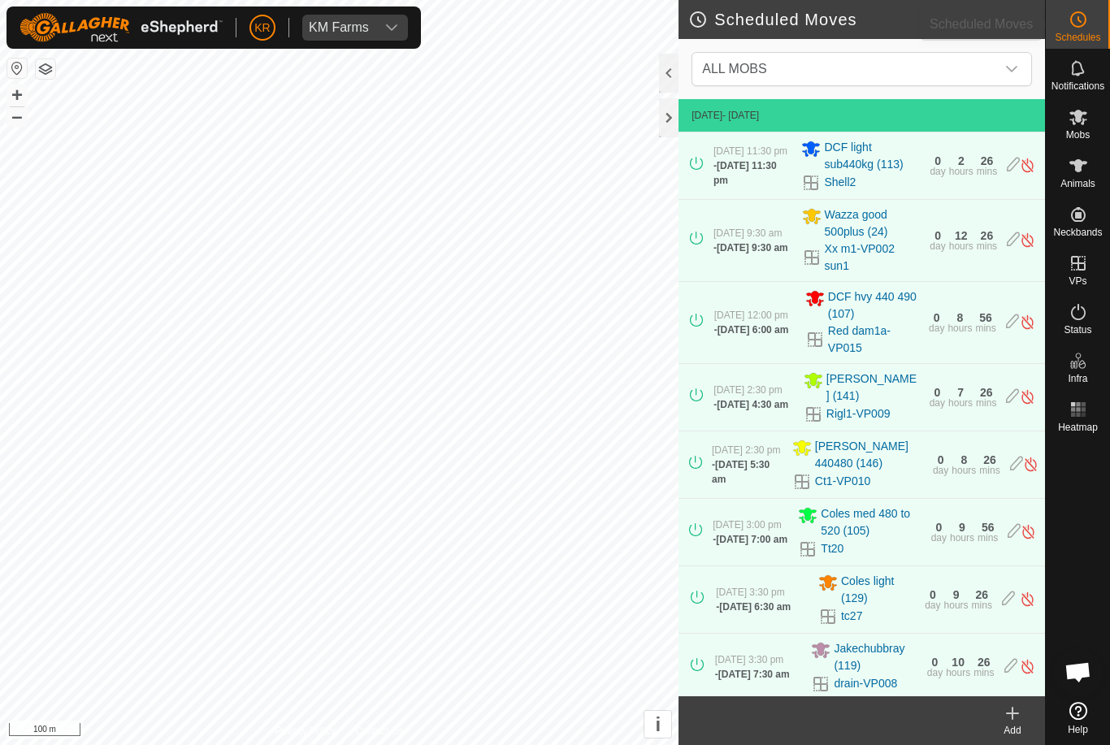
click at [1078, 37] on span "Schedules" at bounding box center [1077, 37] width 45 height 10
click at [1088, 26] on es-schedule-vp-svg-icon at bounding box center [1077, 19] width 29 height 26
click at [994, 67] on span "ALL MOBS" at bounding box center [845, 69] width 300 height 32
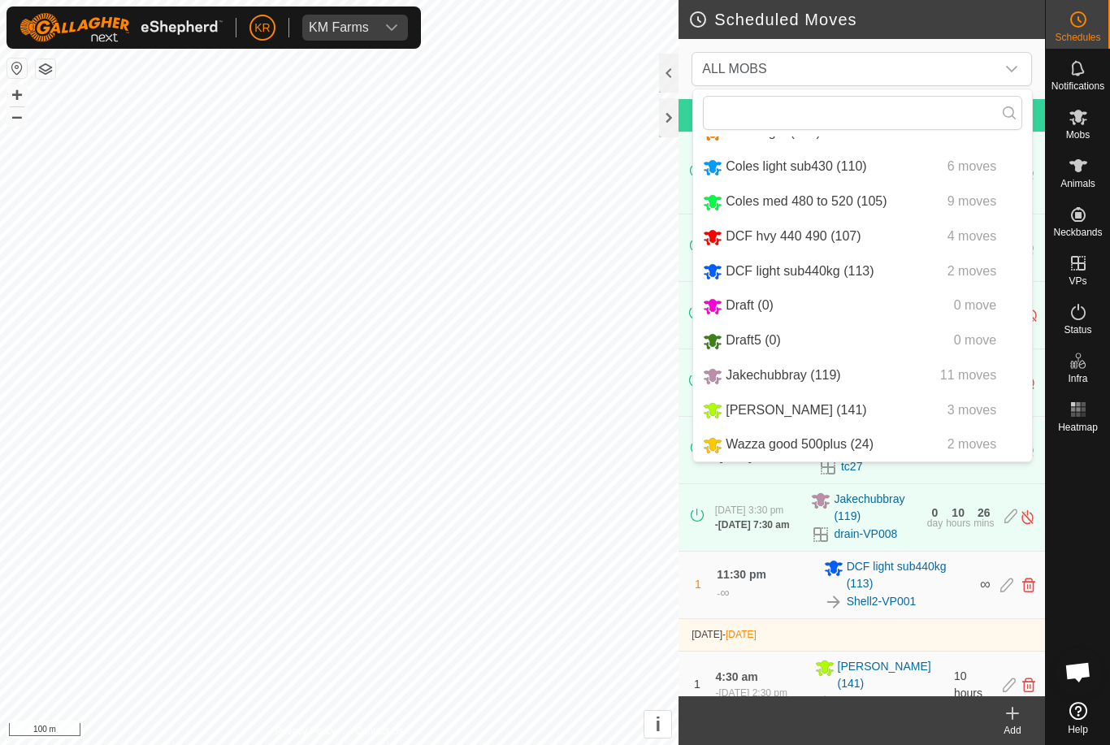
scroll to position [167, 0]
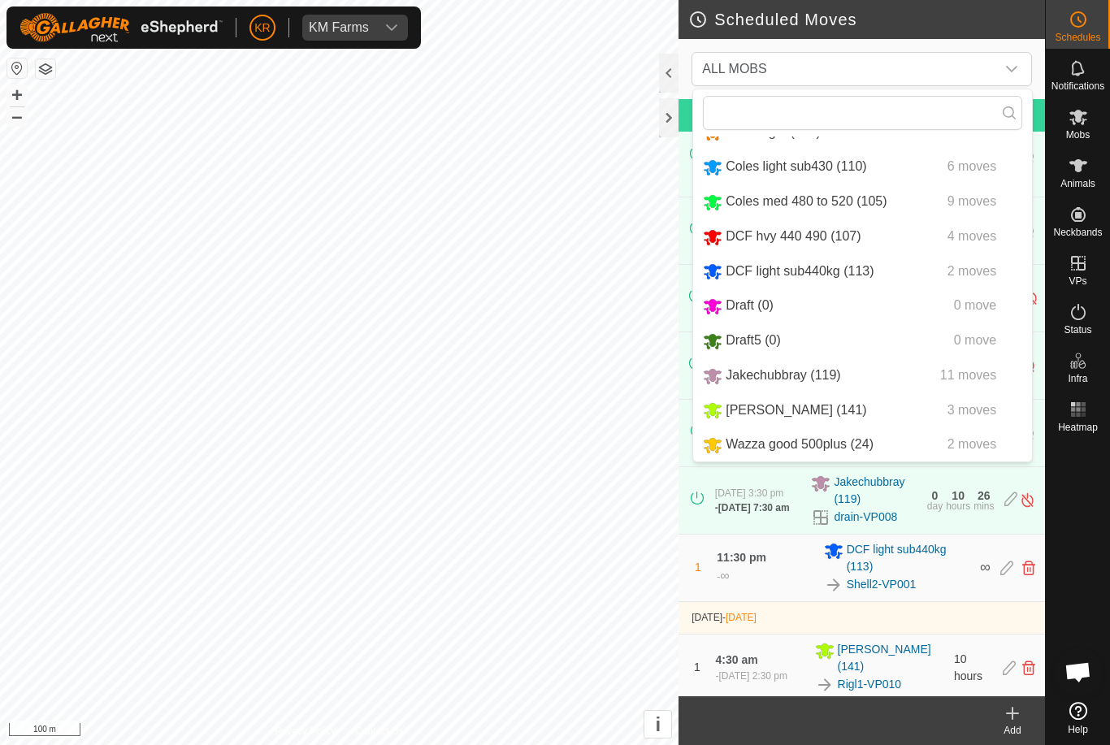
click at [1008, 534] on div "[DATE] 3:30 pm - [DATE] 7:30 am Jakechubbray (119) drain-VP008 0 day 10 hours 2…" at bounding box center [861, 500] width 353 height 67
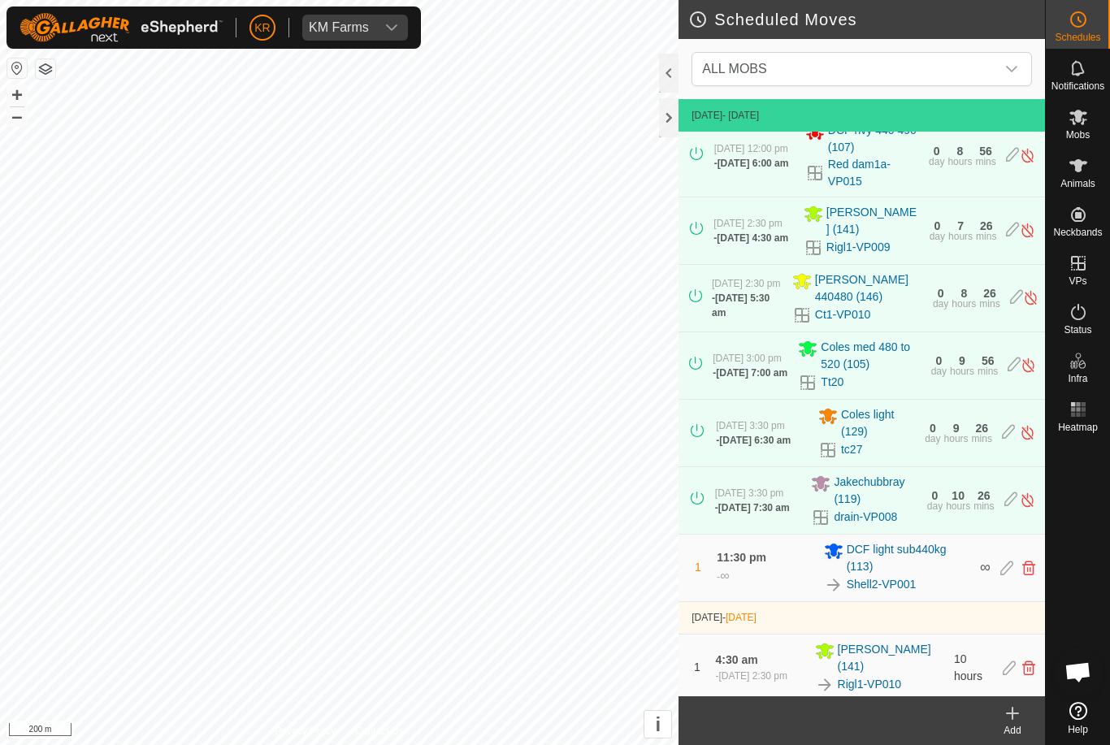
click at [994, 58] on span "ALL MOBS" at bounding box center [845, 69] width 300 height 32
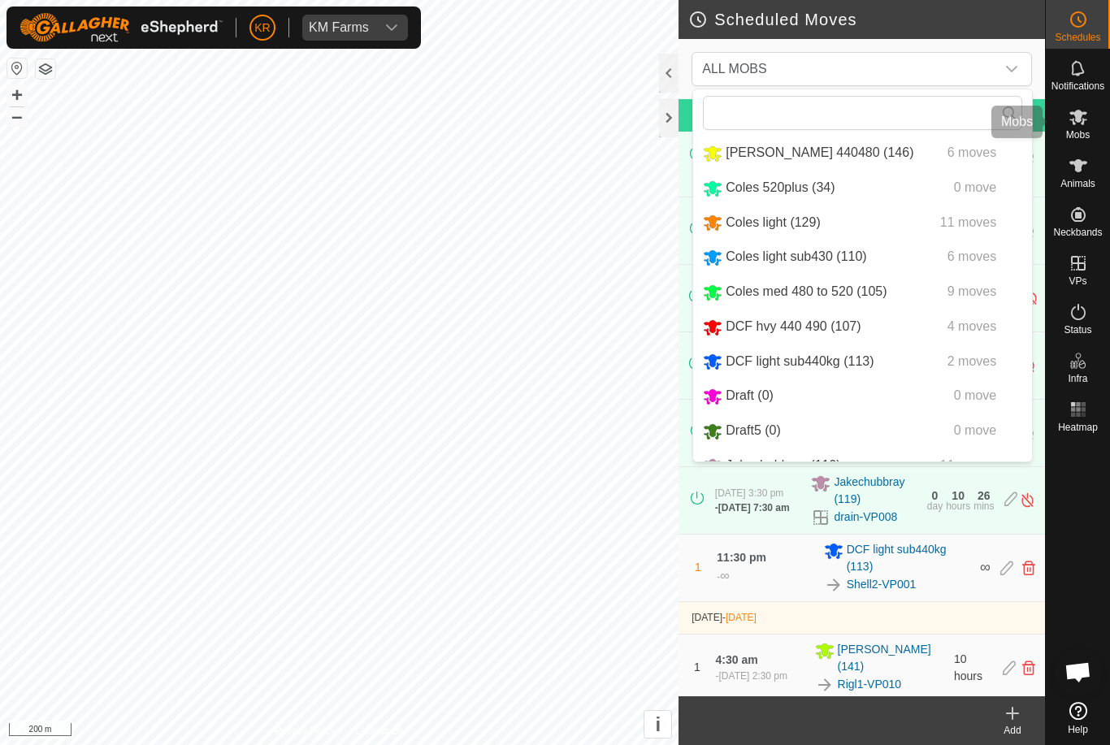
click at [1084, 132] on span "Mobs" at bounding box center [1078, 135] width 24 height 10
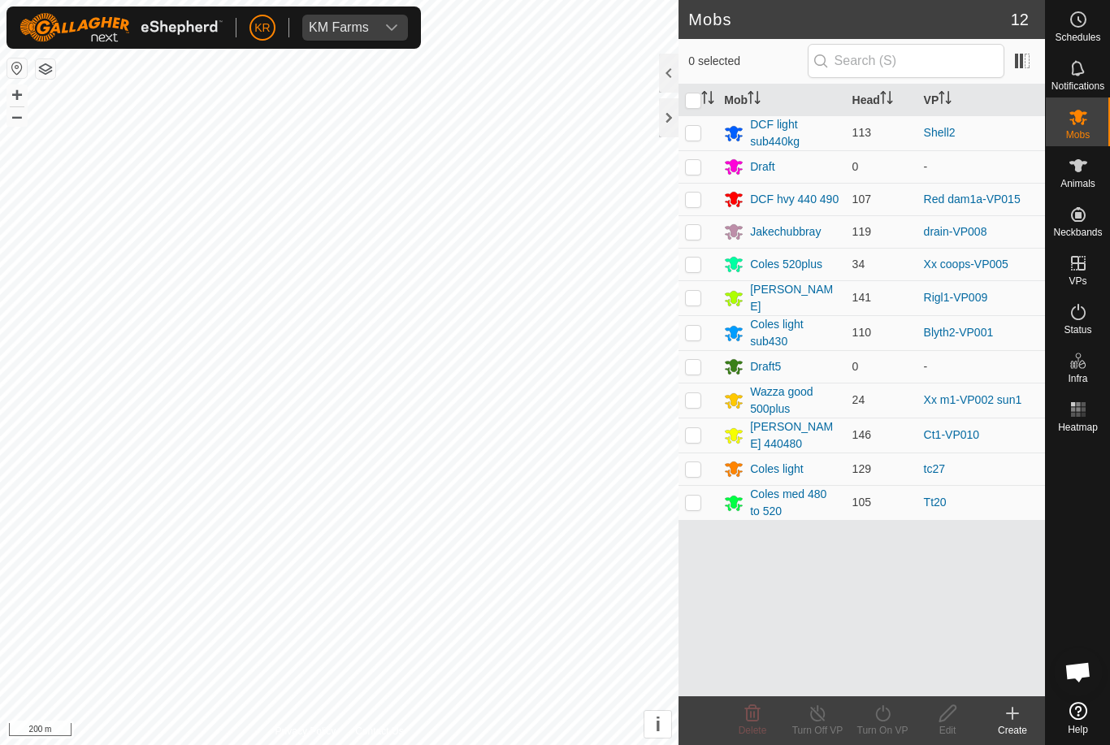
click at [699, 264] on p-checkbox at bounding box center [693, 264] width 16 height 13
checkbox input "true"
click at [890, 713] on icon at bounding box center [882, 713] width 15 height 16
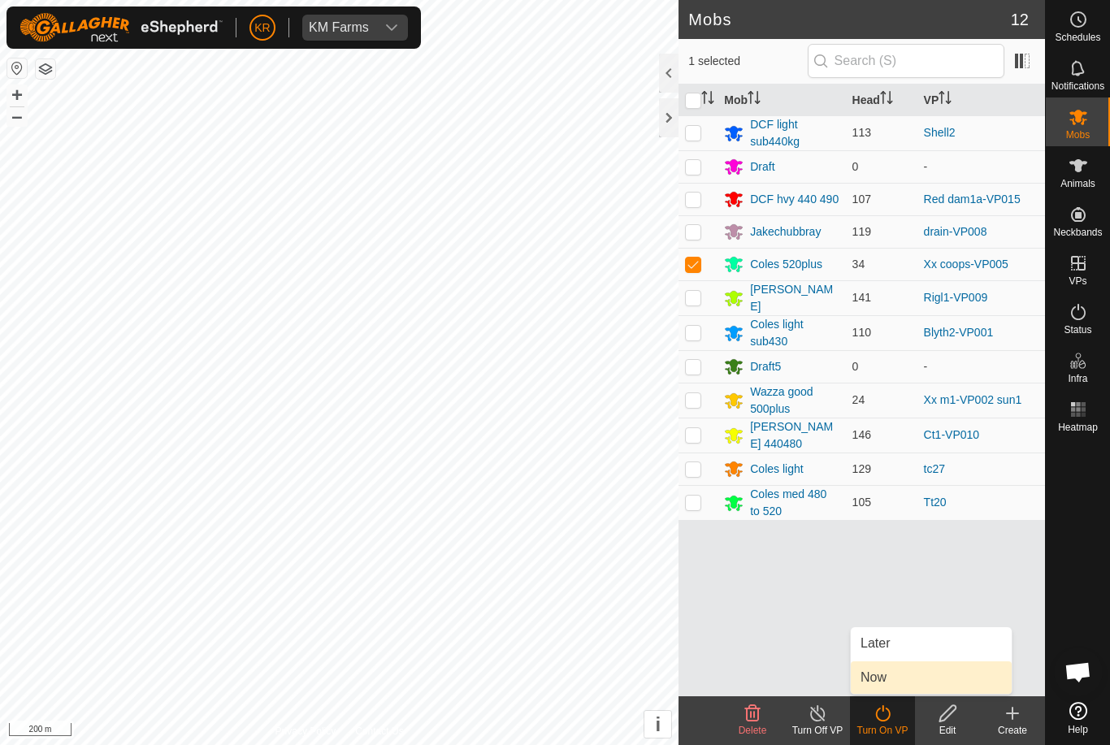
click at [929, 673] on link "Now" at bounding box center [931, 677] width 161 height 32
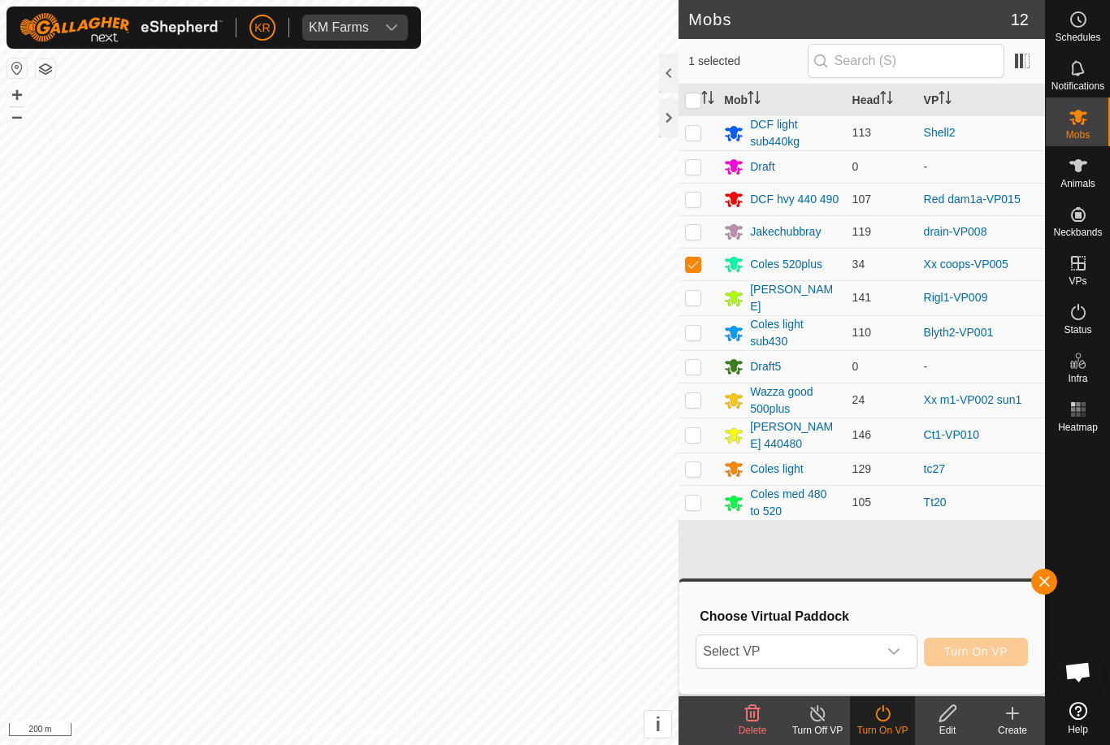
click at [1050, 579] on span "button" at bounding box center [1043, 581] width 13 height 13
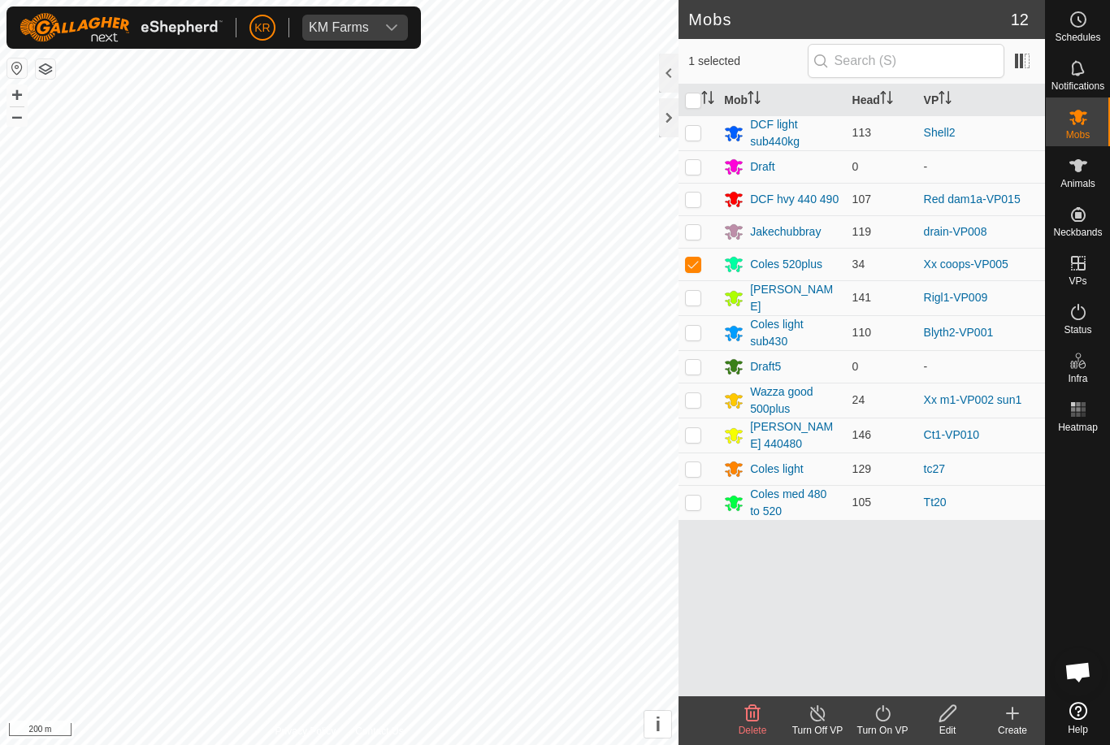
click at [896, 719] on turn-on-svg-icon at bounding box center [882, 713] width 65 height 19
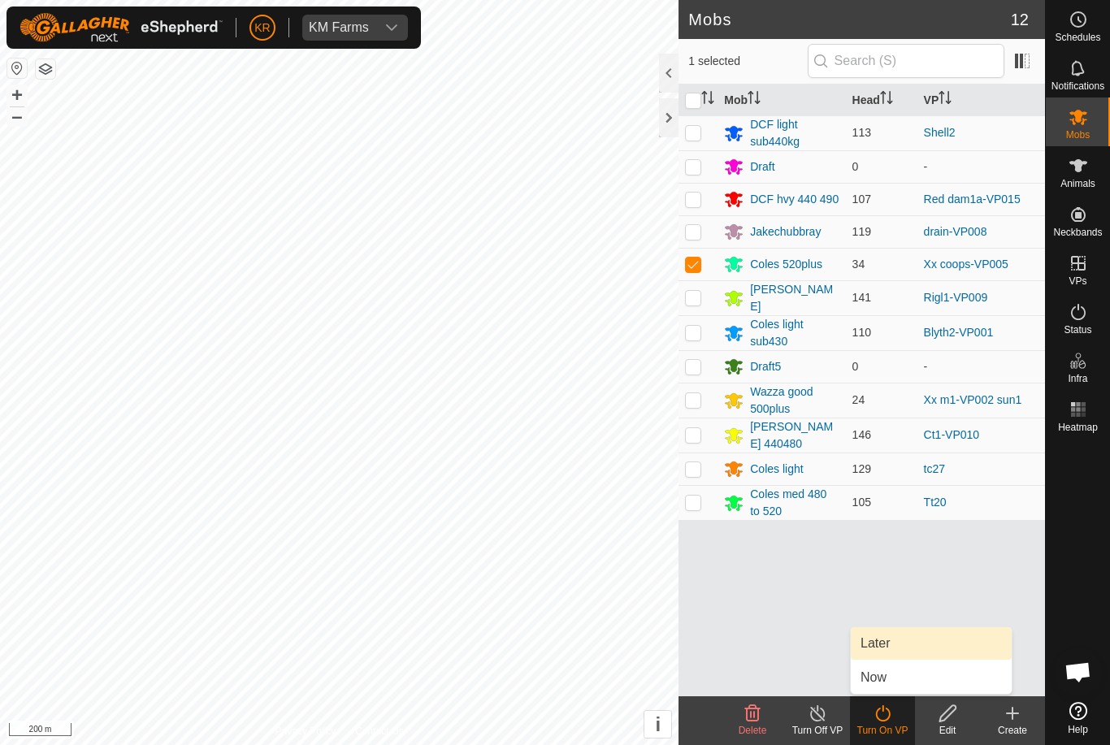
click at [907, 640] on link "Later" at bounding box center [931, 643] width 161 height 32
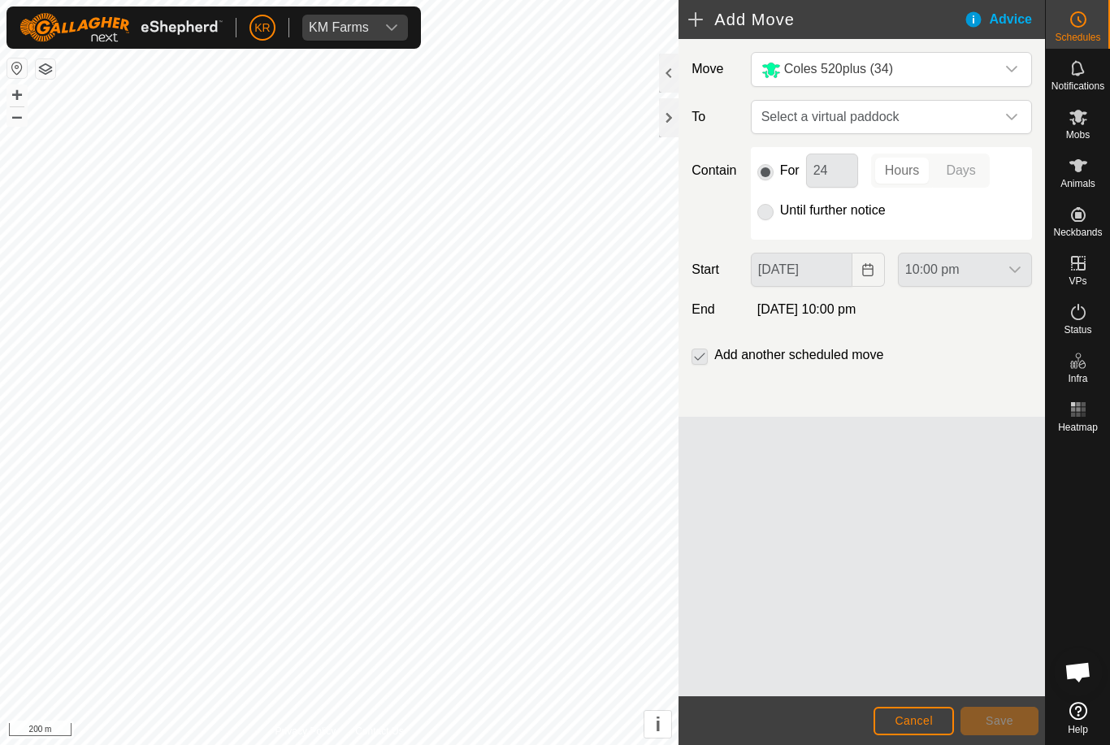
click at [1013, 115] on icon "dropdown trigger" at bounding box center [1011, 116] width 13 height 13
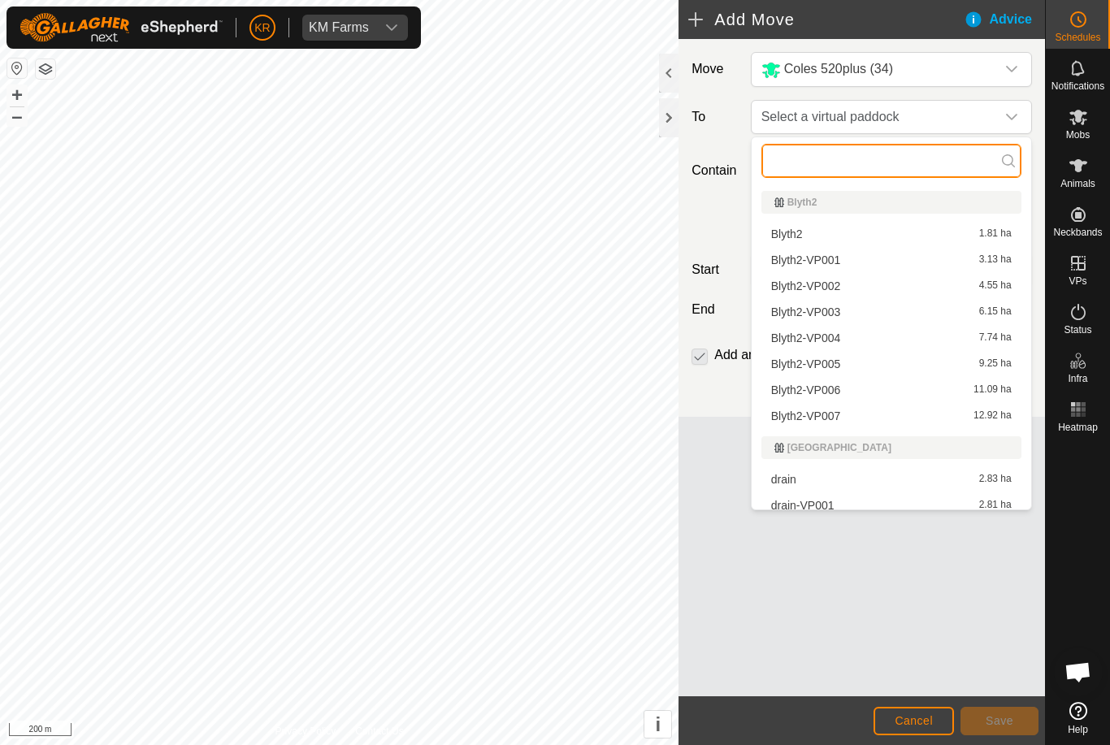
click at [859, 176] on input "text" at bounding box center [891, 161] width 260 height 34
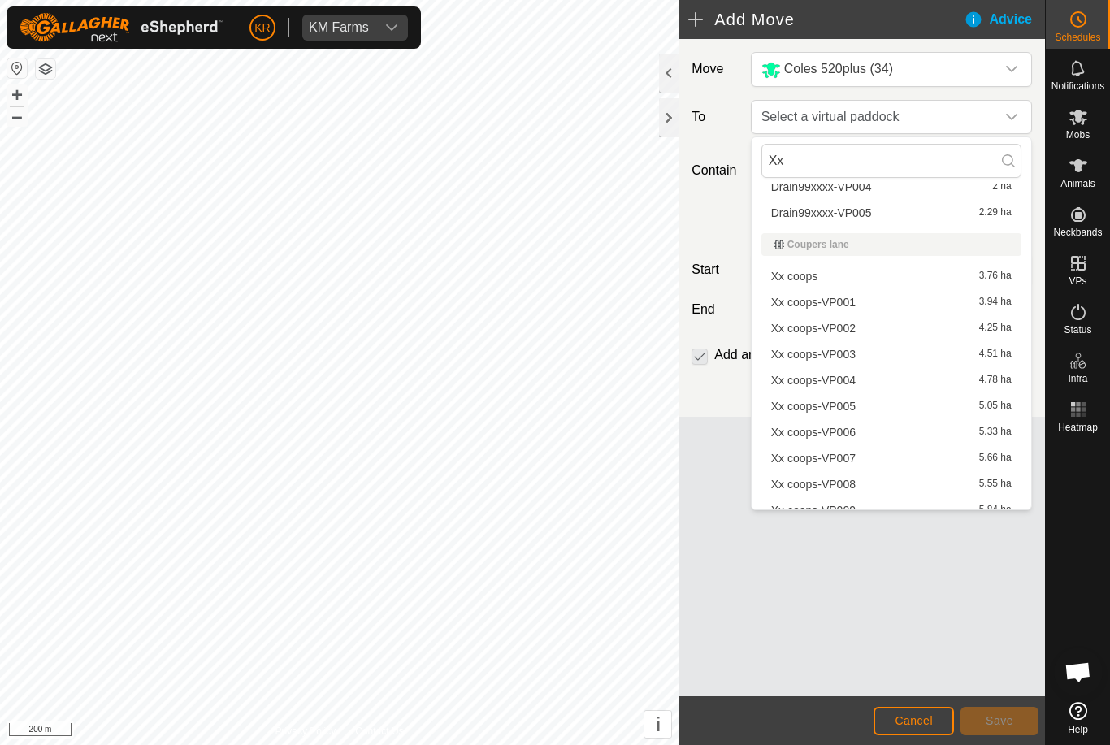
scroll to position [174, 0]
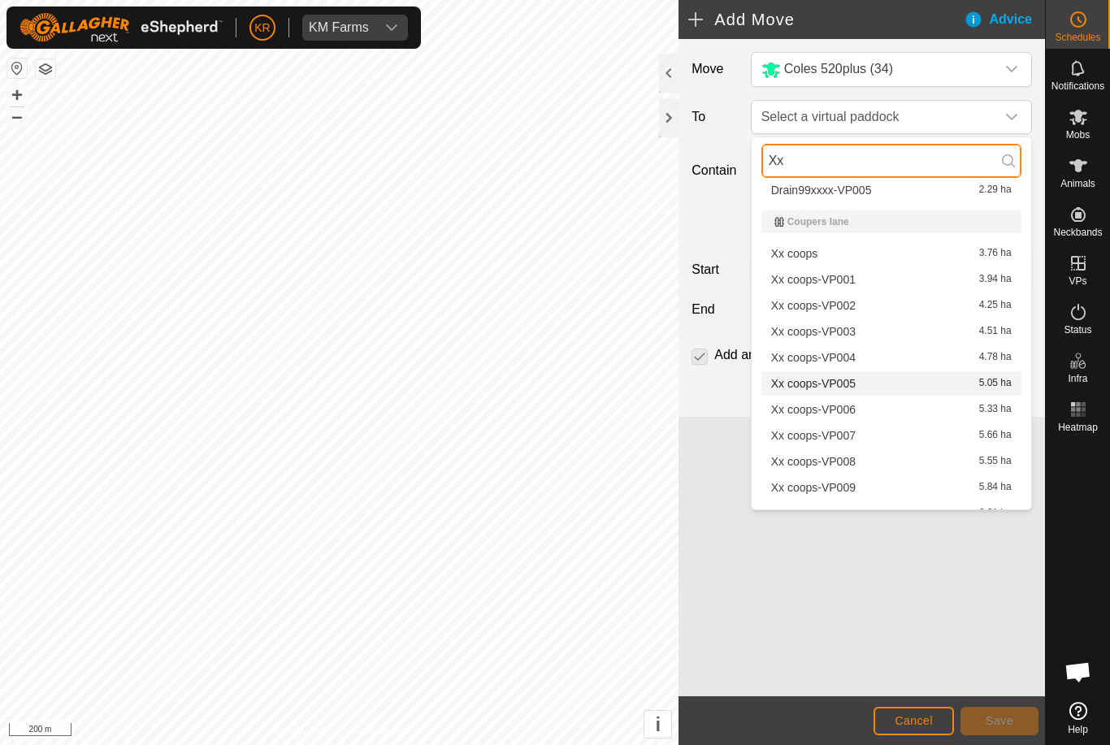
type input "Xx"
click at [848, 388] on span "Xx coops-VP005" at bounding box center [813, 383] width 84 height 11
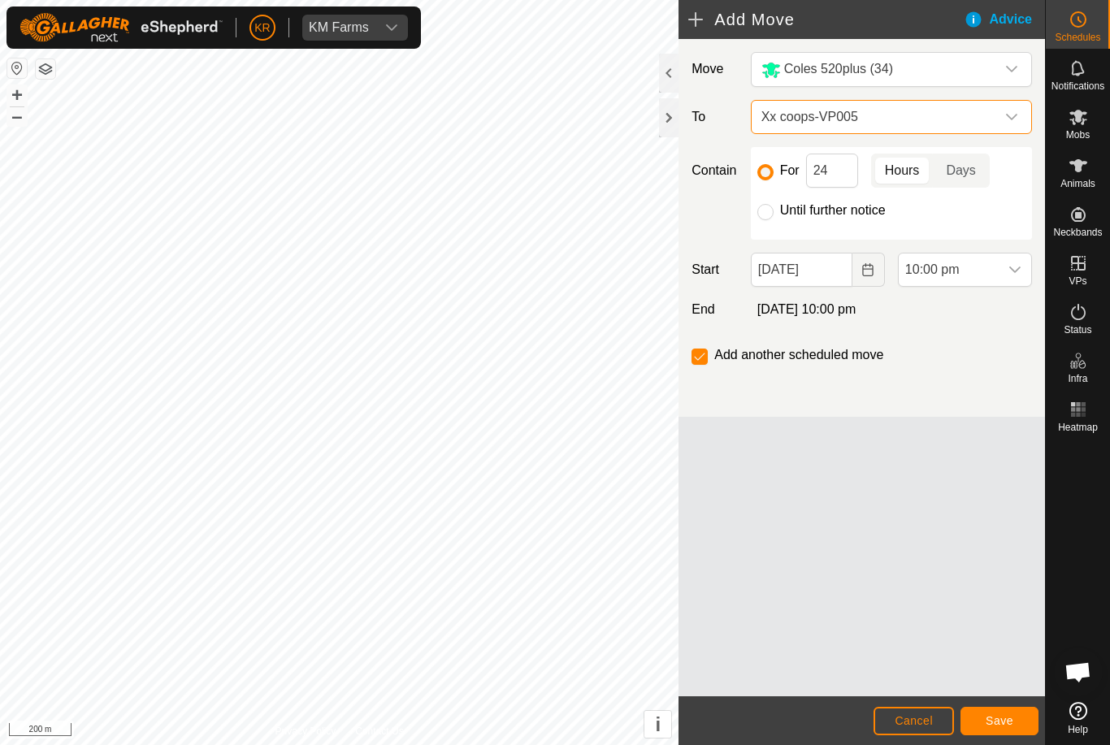
click at [985, 123] on span "Xx coops-VP005" at bounding box center [875, 117] width 240 height 32
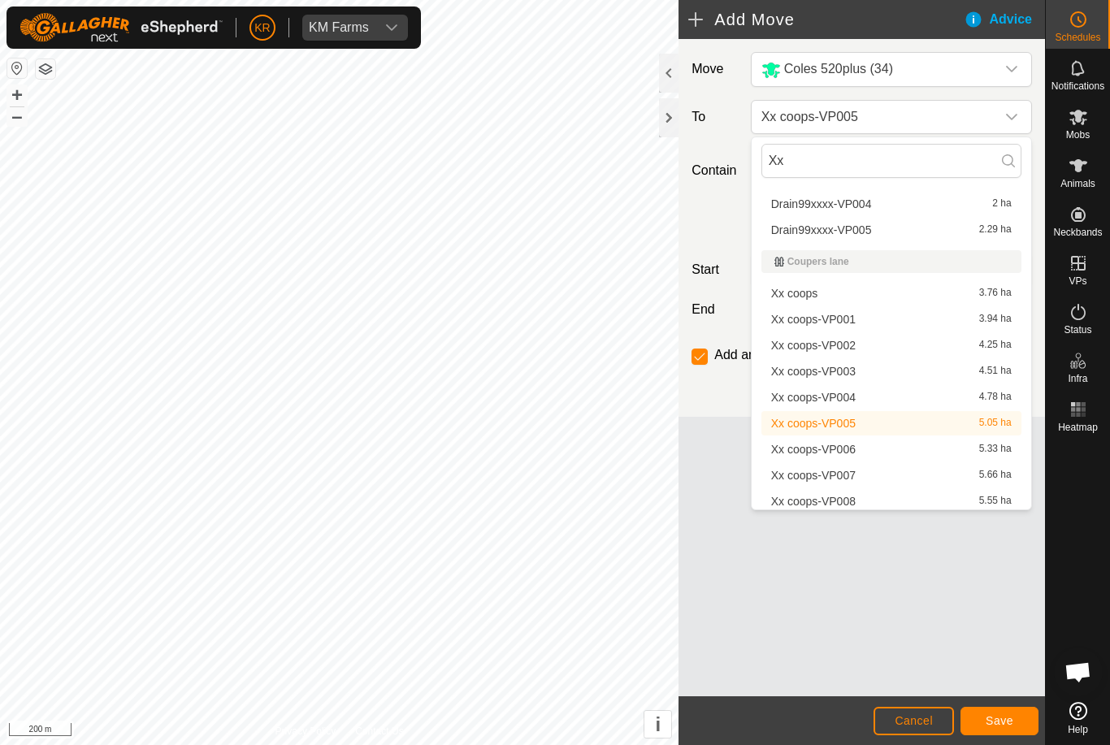
scroll to position [143, 0]
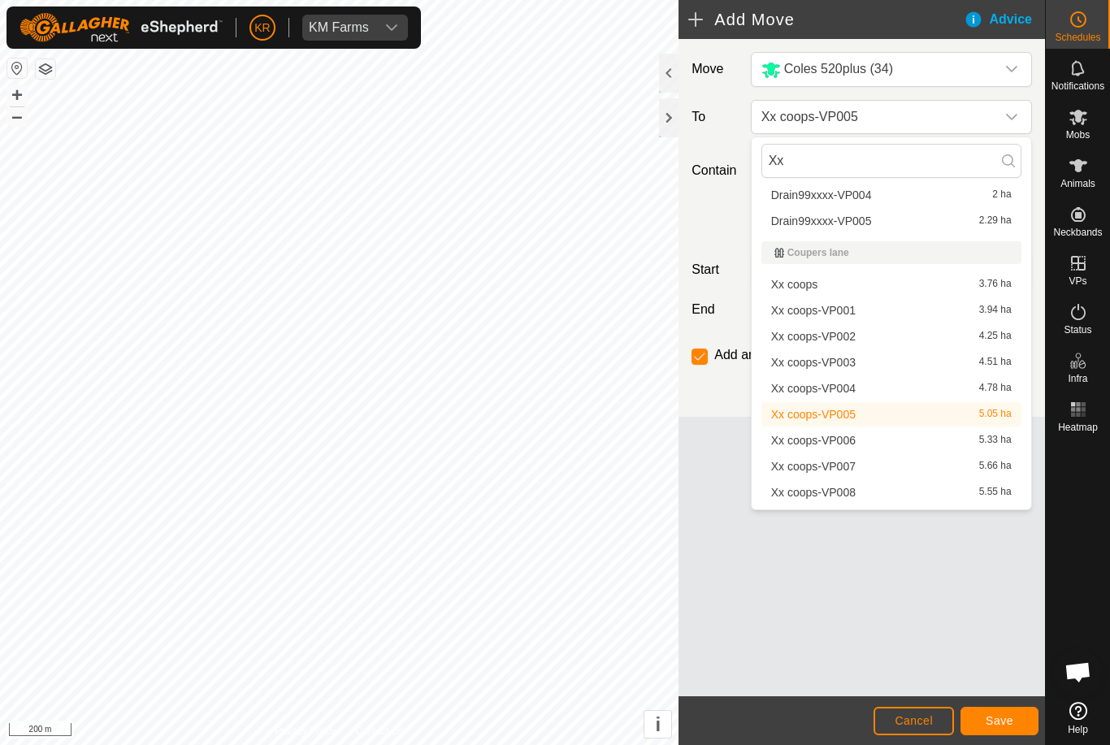
click at [855, 443] on span "Xx coops-VP006" at bounding box center [813, 440] width 84 height 11
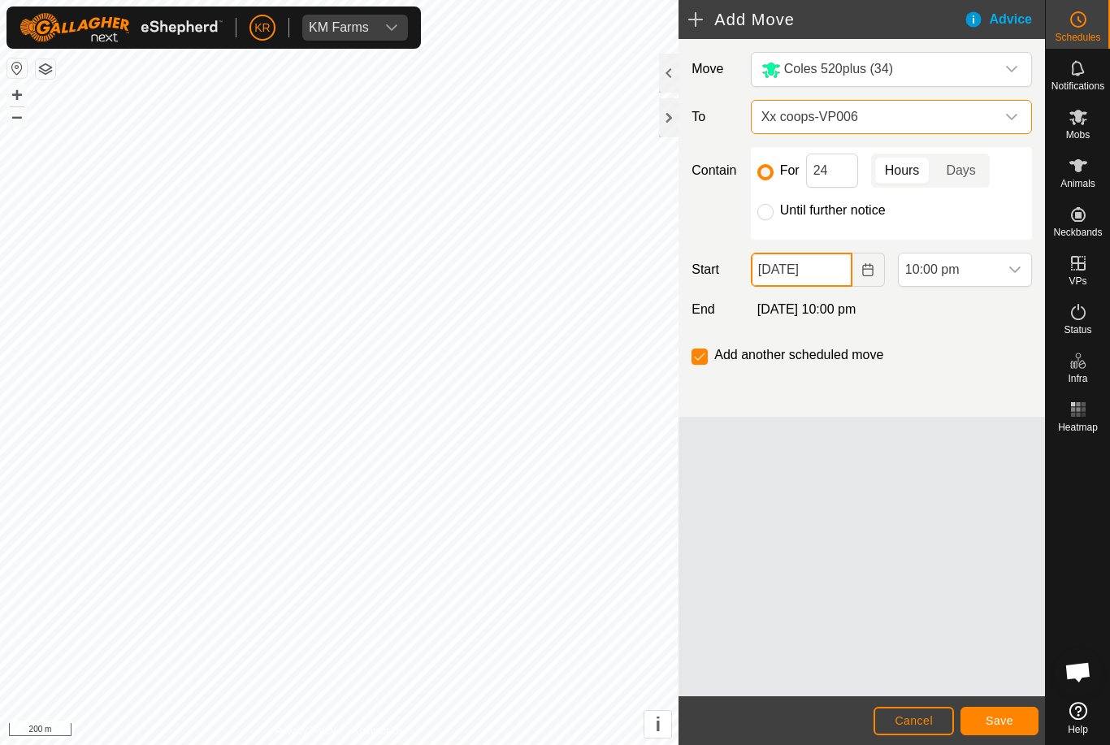
click at [830, 279] on input "[DATE]" at bounding box center [802, 270] width 102 height 34
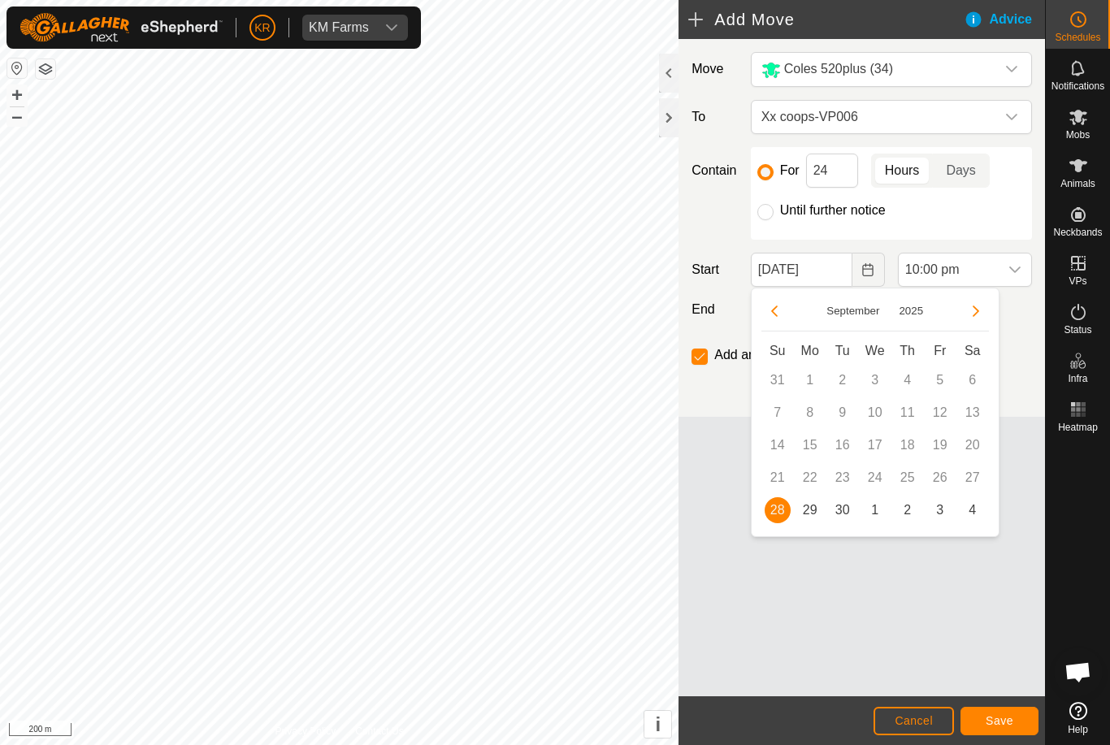
click at [816, 510] on span "29" at bounding box center [810, 510] width 26 height 26
type input "[DATE]"
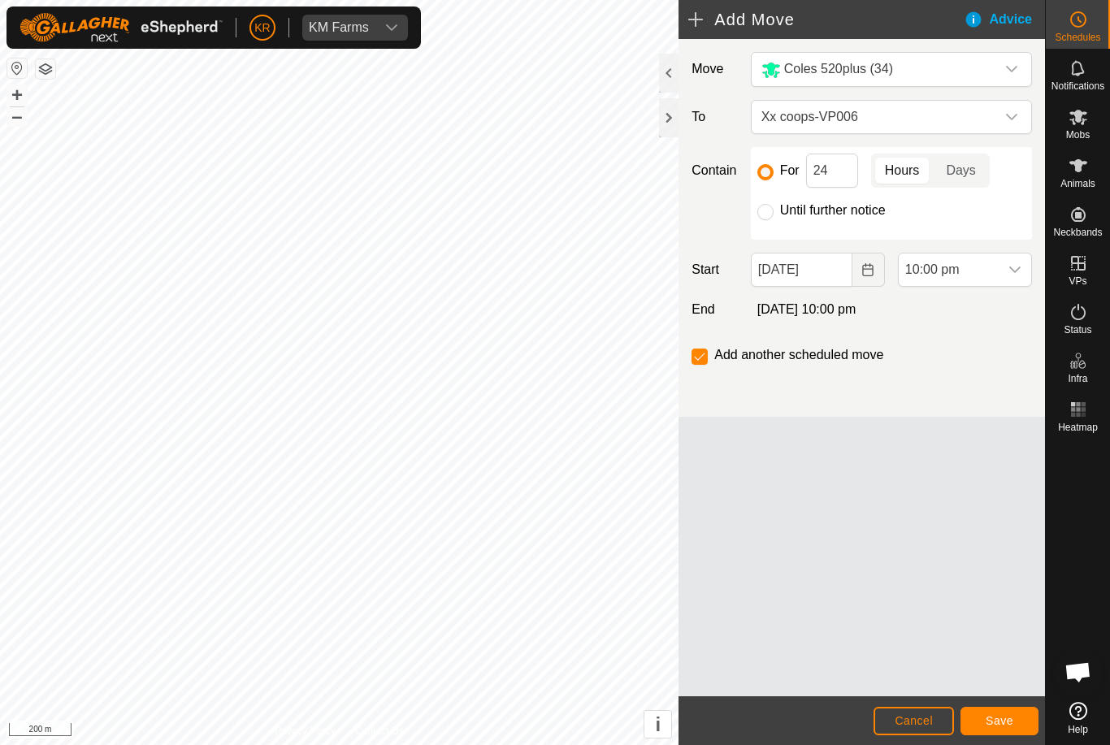
click at [1007, 267] on div "dropdown trigger" at bounding box center [1014, 269] width 32 height 32
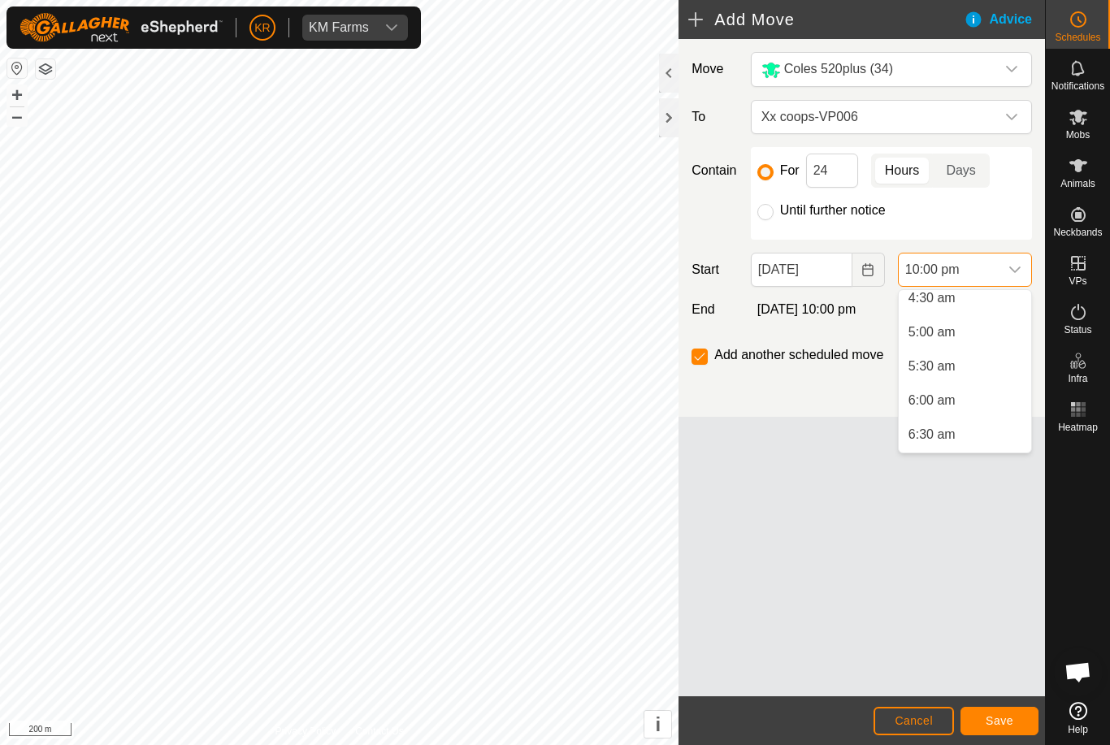
scroll to position [321, 0]
click at [966, 324] on li "5:00 am" at bounding box center [965, 326] width 132 height 32
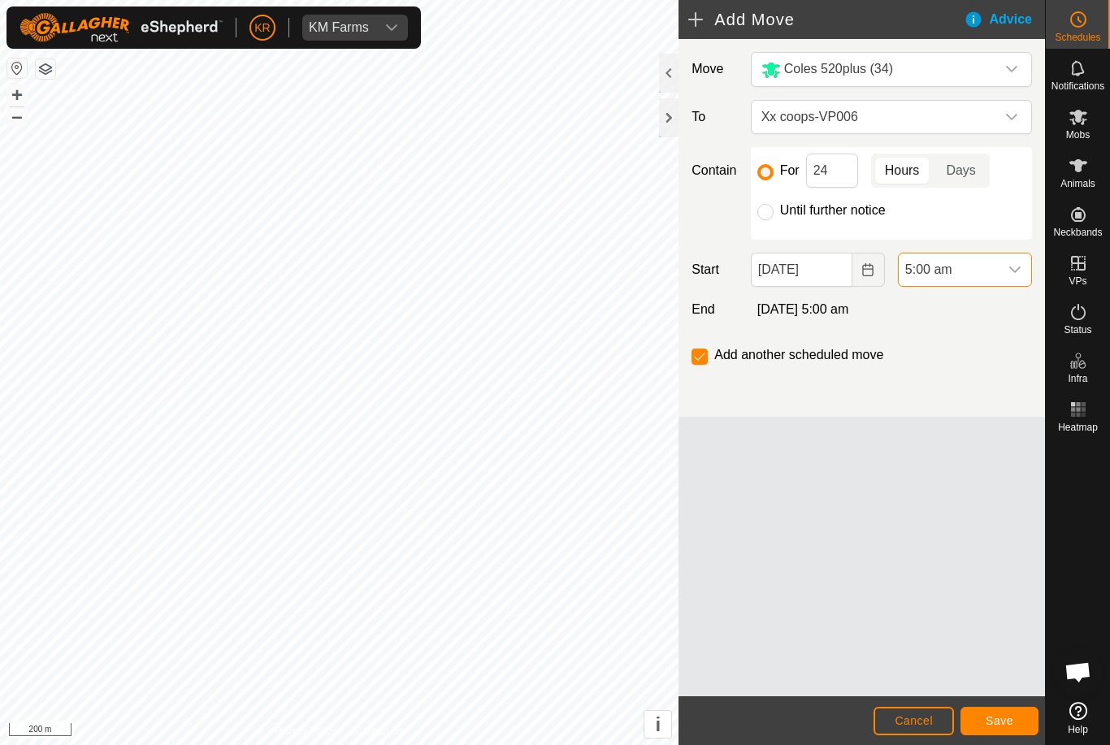
scroll to position [1371, 0]
click at [1002, 715] on span "Save" at bounding box center [999, 720] width 28 height 13
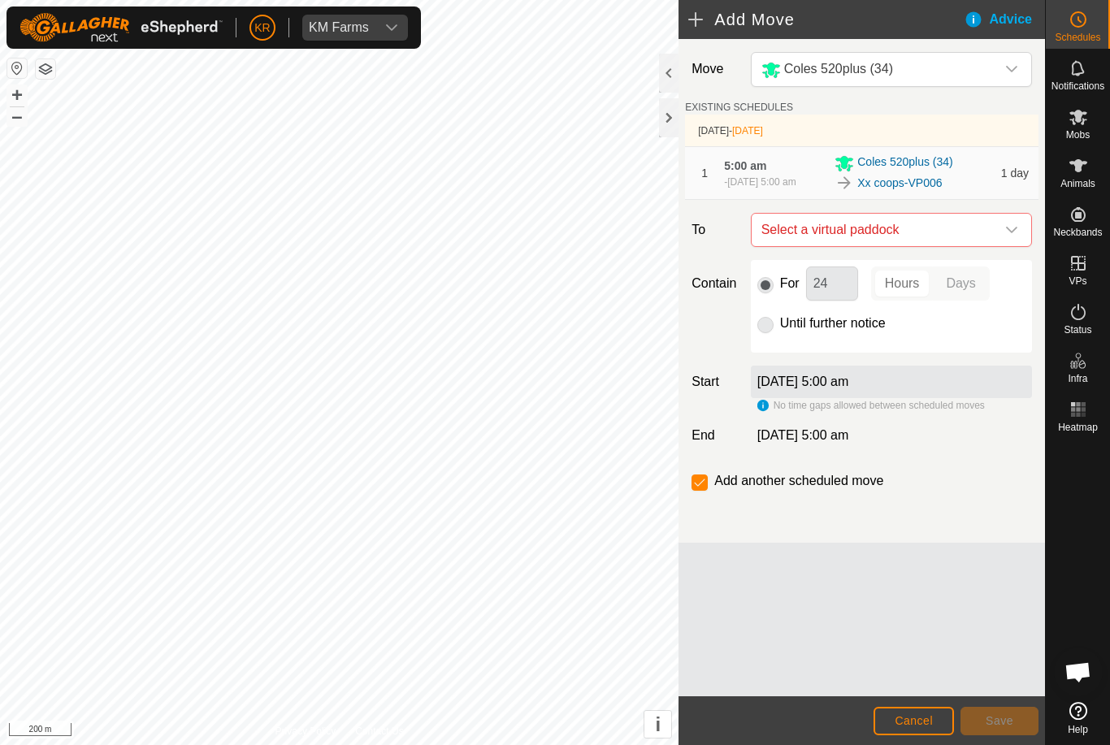
click at [1013, 232] on icon "dropdown trigger" at bounding box center [1011, 229] width 13 height 13
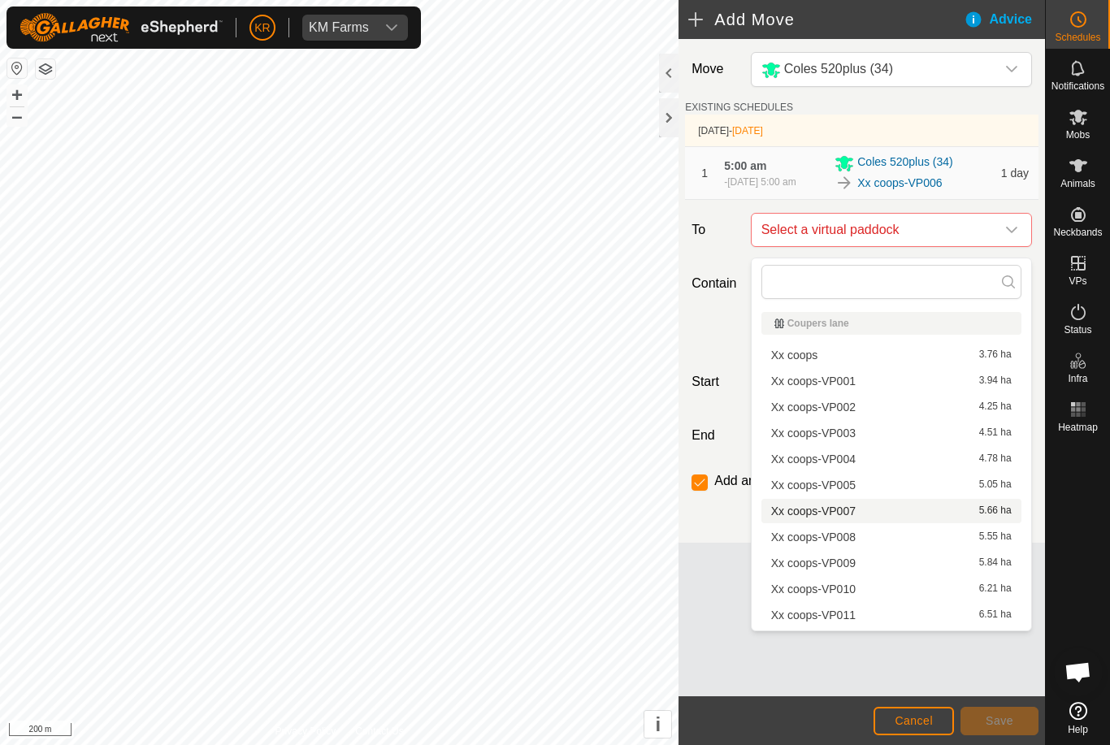
click at [861, 508] on div "Xx coops-VP007 5.66 ha" at bounding box center [891, 510] width 240 height 11
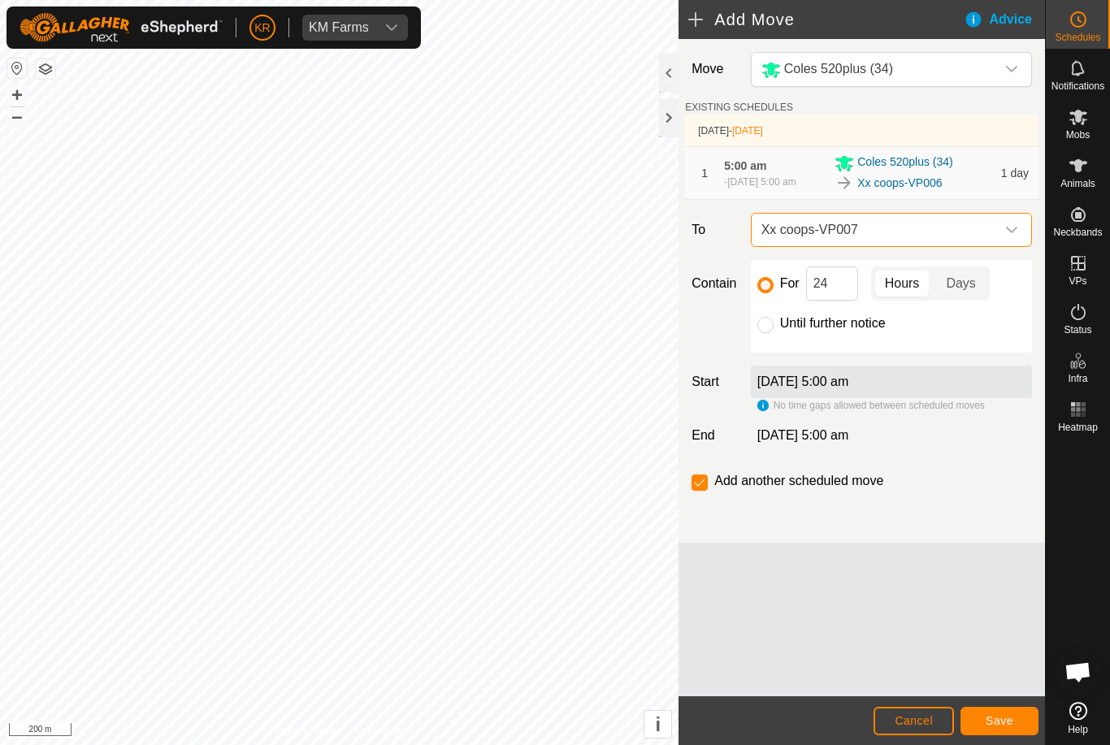
click at [1000, 707] on button "Save" at bounding box center [999, 721] width 78 height 28
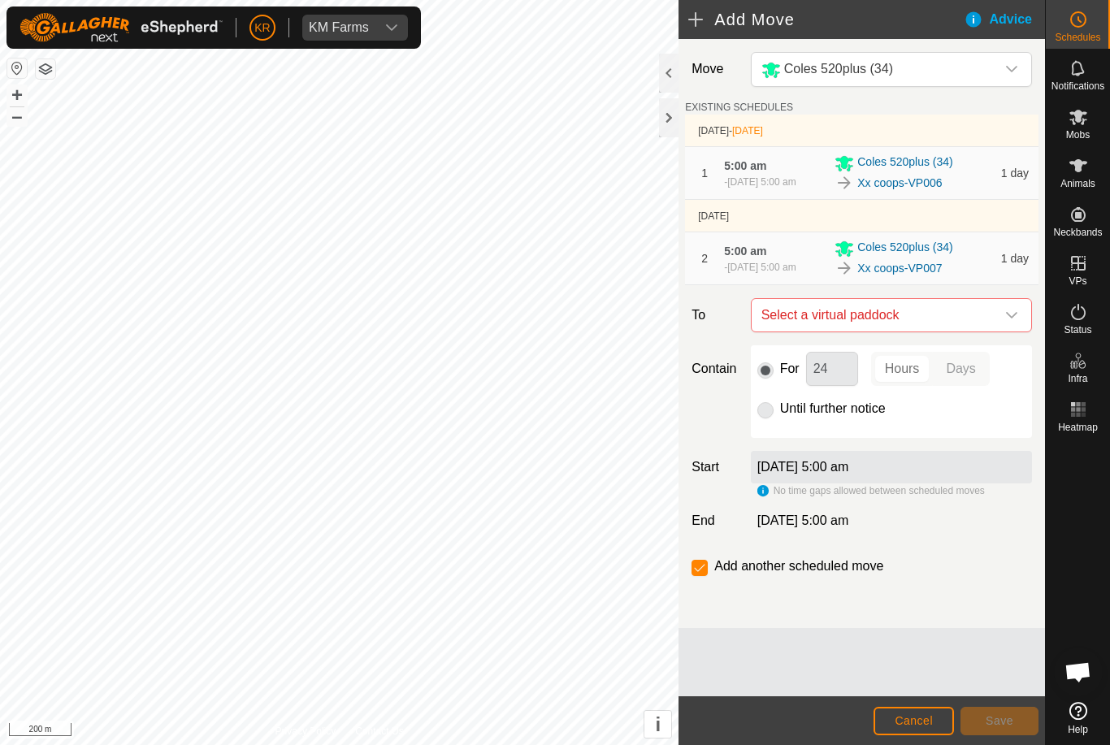
click at [1005, 322] on icon "dropdown trigger" at bounding box center [1011, 315] width 13 height 13
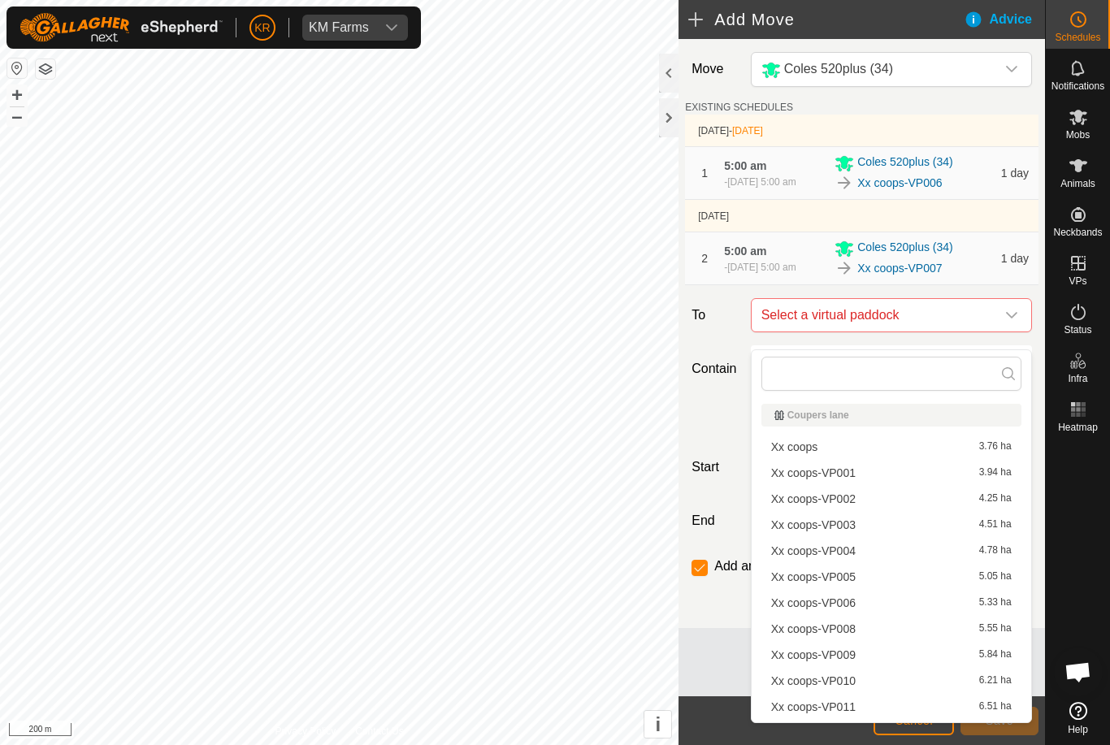
click at [901, 629] on div "Xx coops-VP008 5.55 ha" at bounding box center [891, 628] width 240 height 11
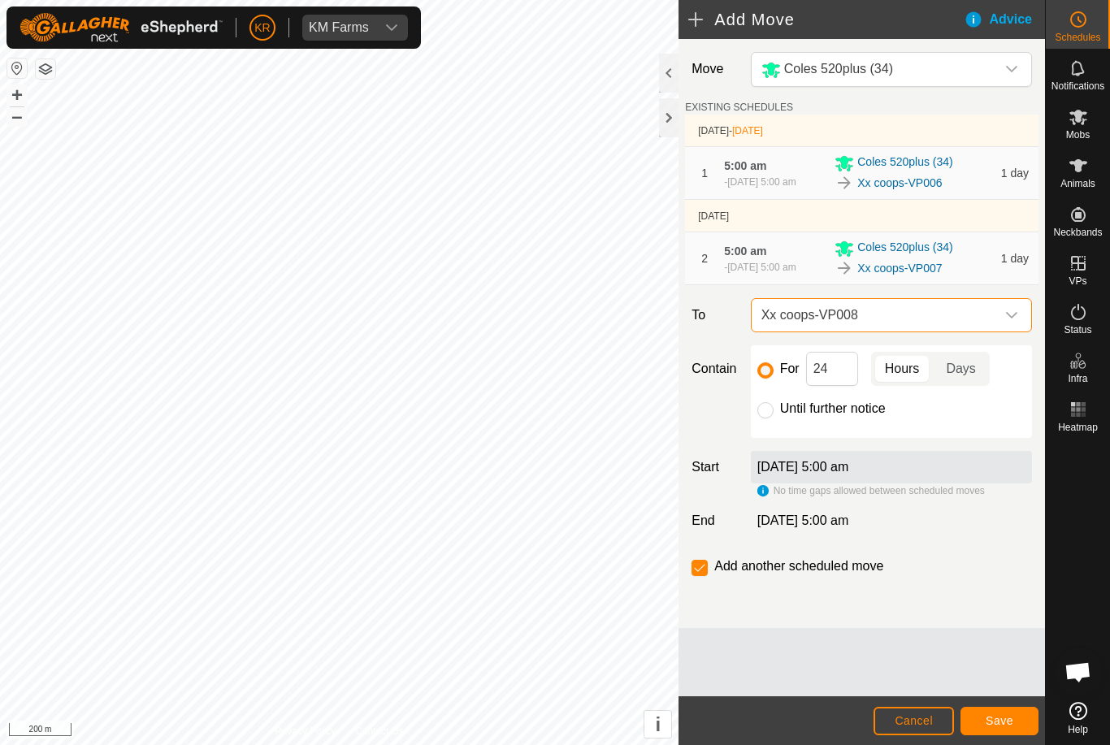
click at [1003, 734] on button "Save" at bounding box center [999, 721] width 78 height 28
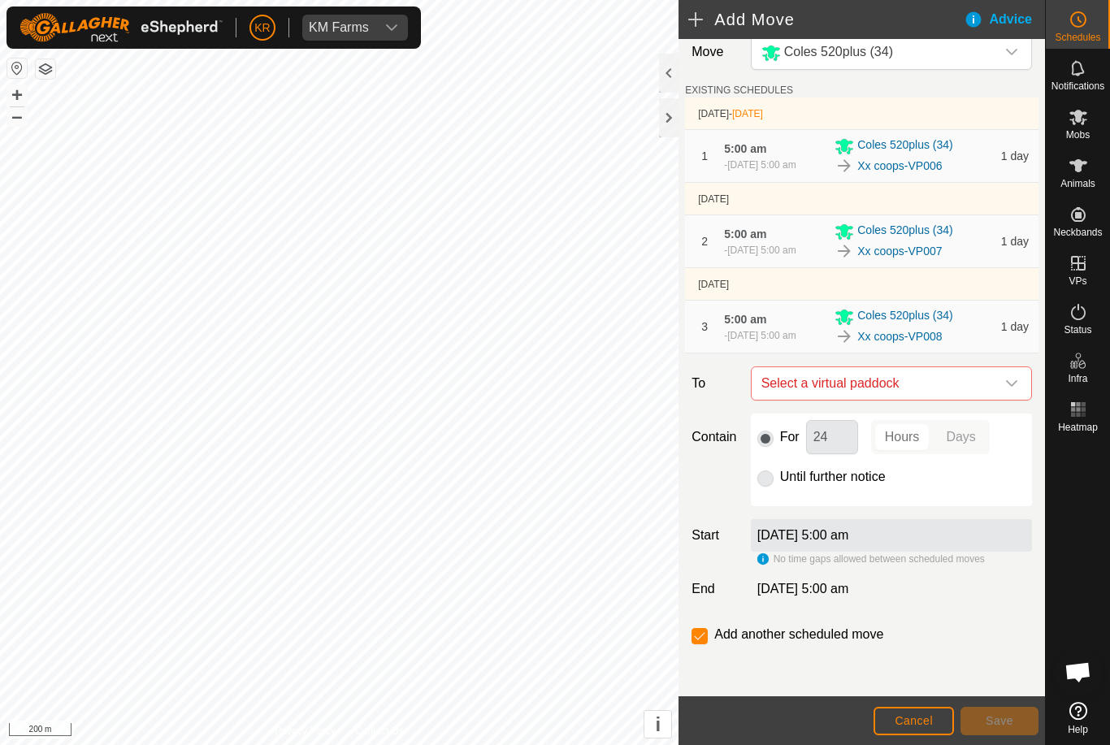
scroll to position [40, 0]
click at [1016, 379] on icon "dropdown trigger" at bounding box center [1011, 383] width 13 height 13
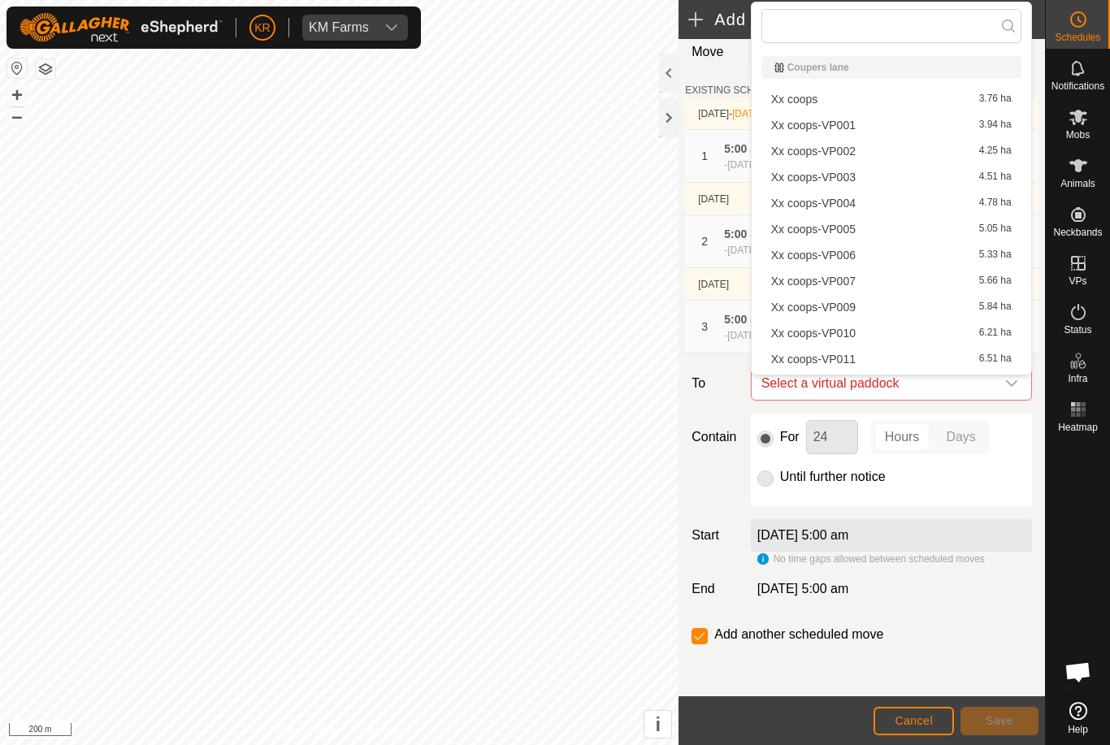
click at [902, 303] on div "Xx coops-VP009 5.84 ha" at bounding box center [891, 306] width 240 height 11
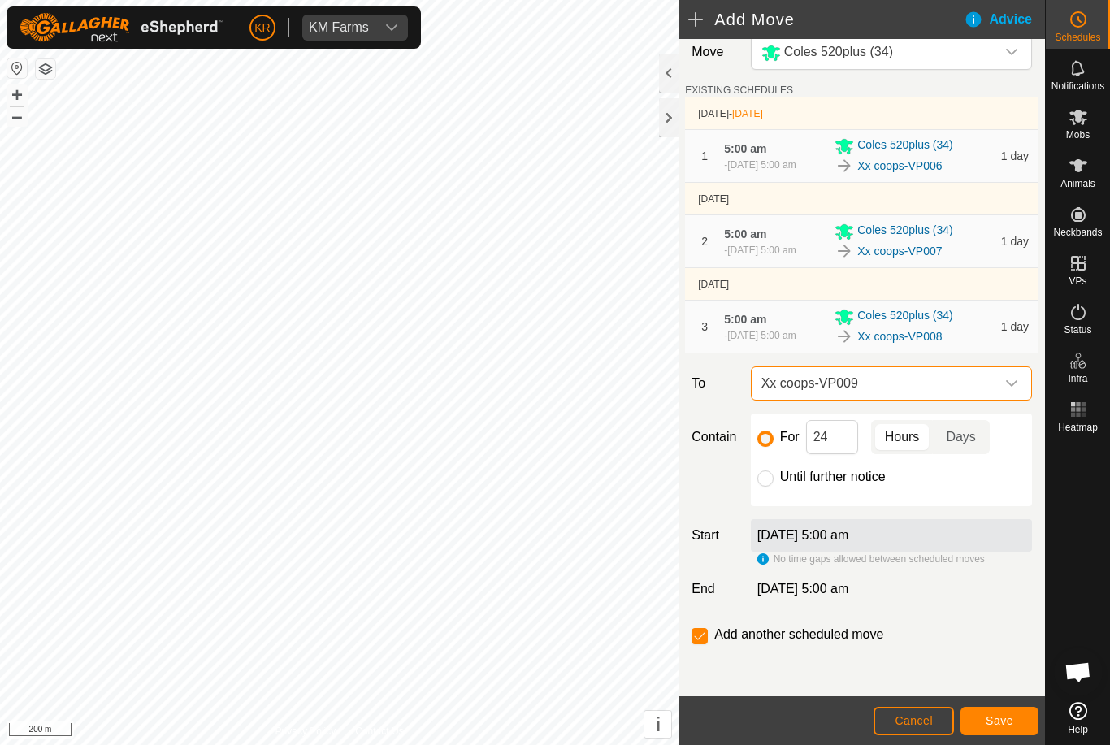
click at [1014, 734] on button "Save" at bounding box center [999, 721] width 78 height 28
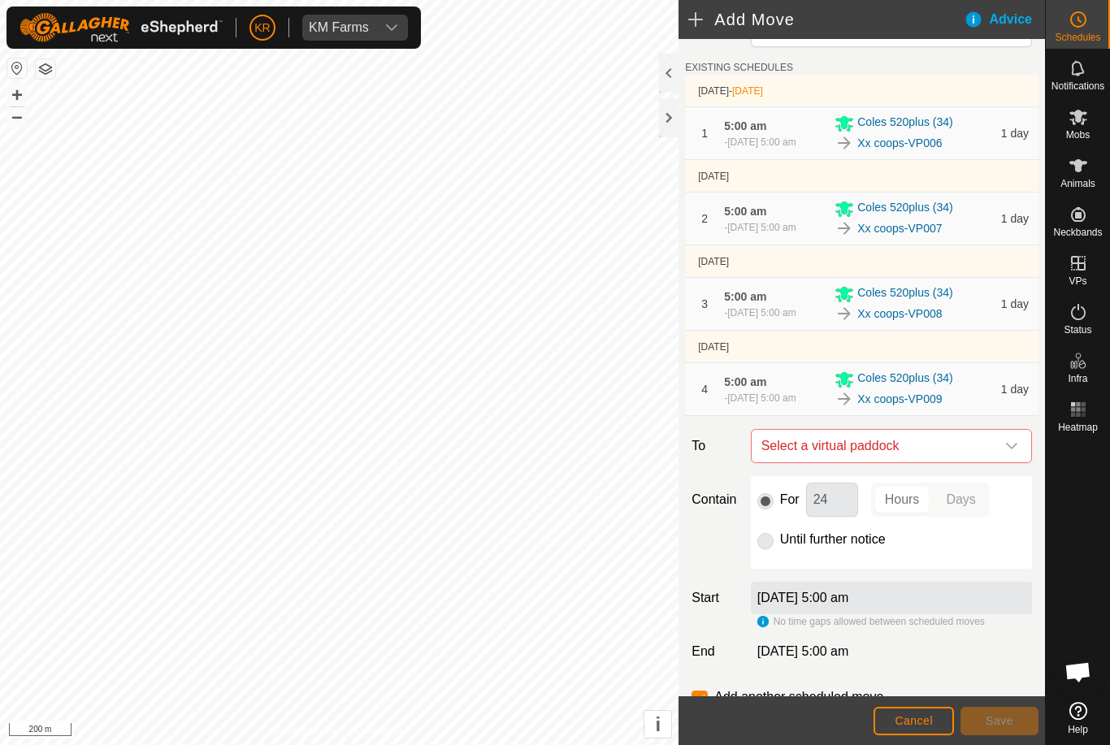
click at [1007, 453] on icon "dropdown trigger" at bounding box center [1011, 446] width 13 height 13
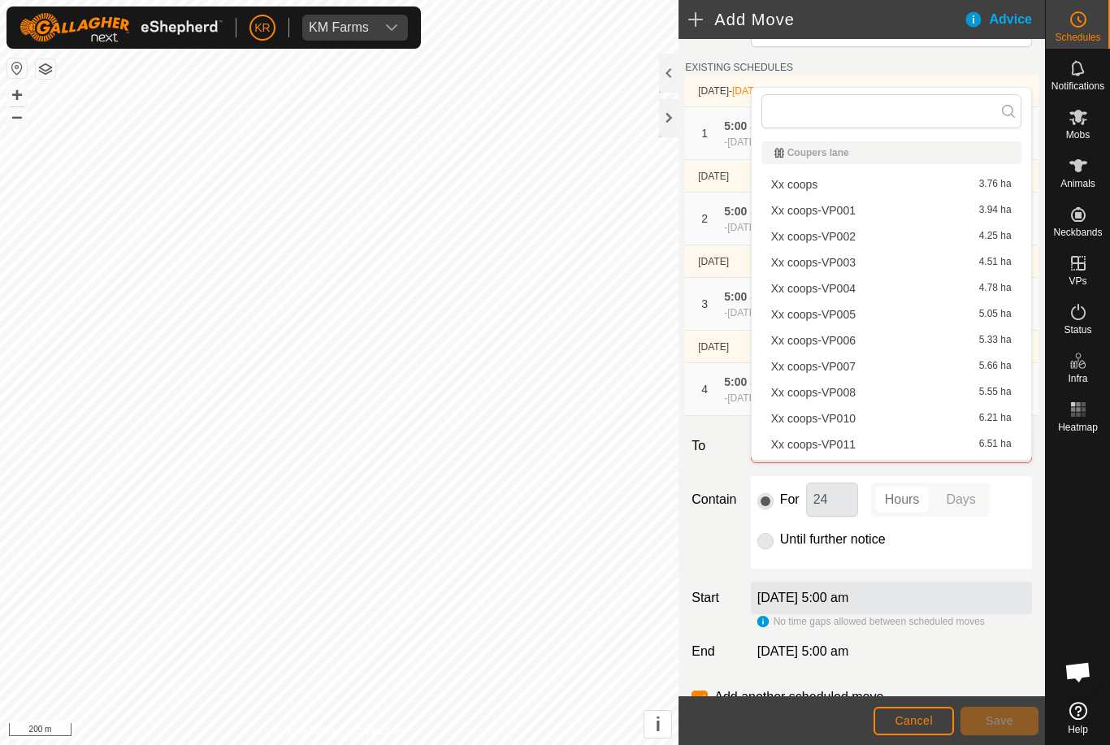
click at [923, 416] on div "Xx coops-VP010 6.21 ha" at bounding box center [891, 418] width 240 height 11
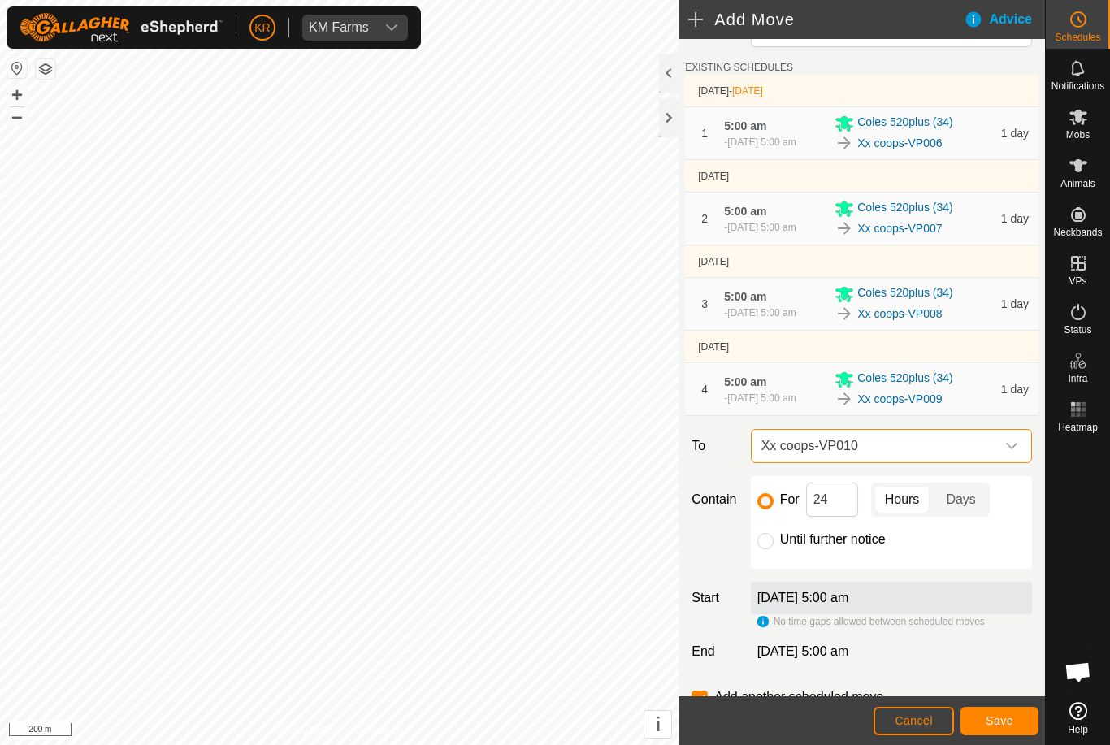
click at [1007, 721] on span "Save" at bounding box center [999, 720] width 28 height 13
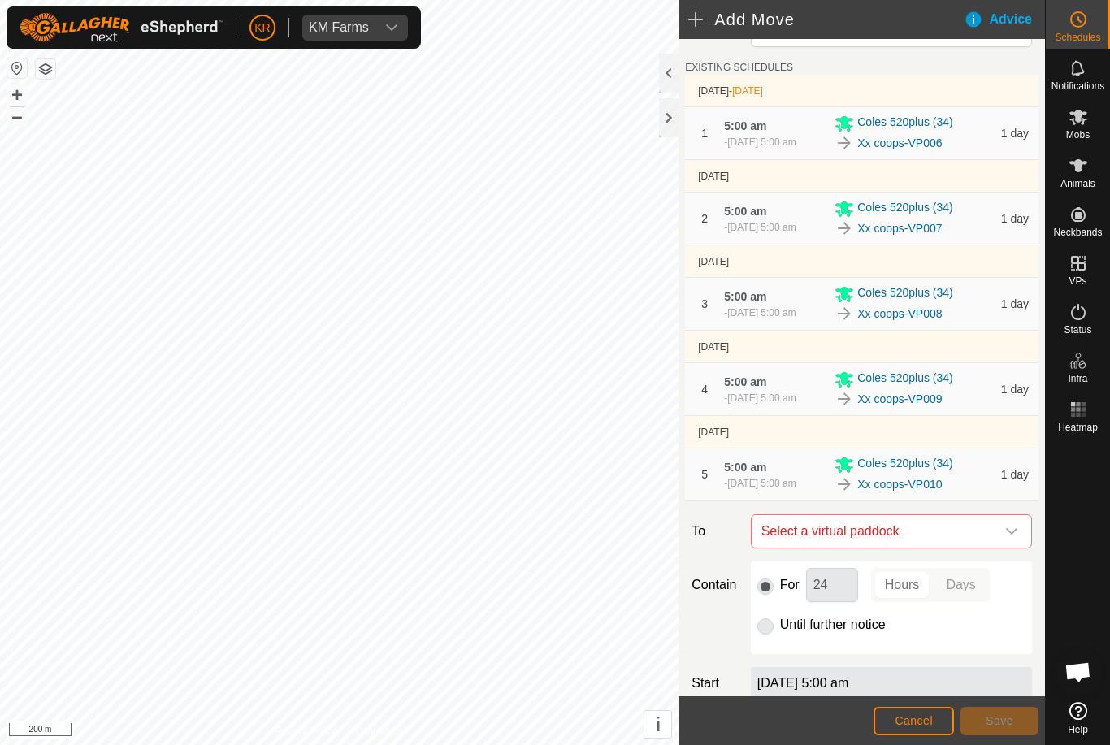
click at [1002, 548] on div "dropdown trigger" at bounding box center [1011, 531] width 32 height 32
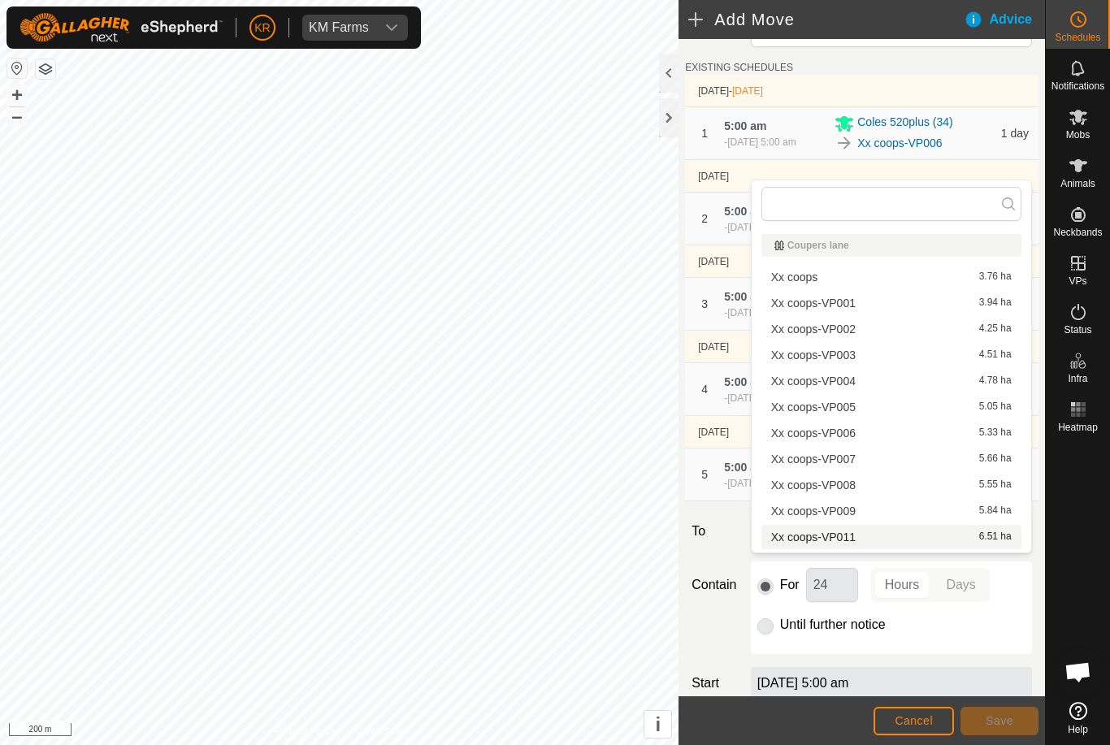
click at [896, 535] on div "Xx coops-VP011 6.51 ha" at bounding box center [891, 536] width 240 height 11
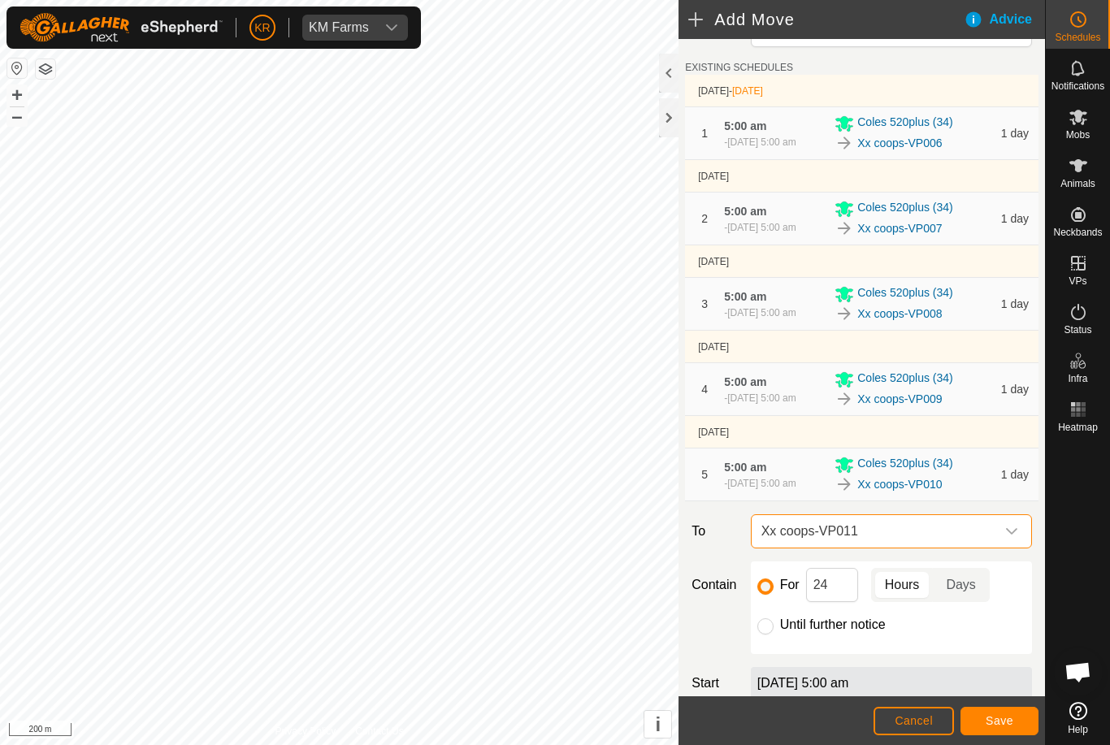
click at [1003, 717] on span "Save" at bounding box center [999, 720] width 28 height 13
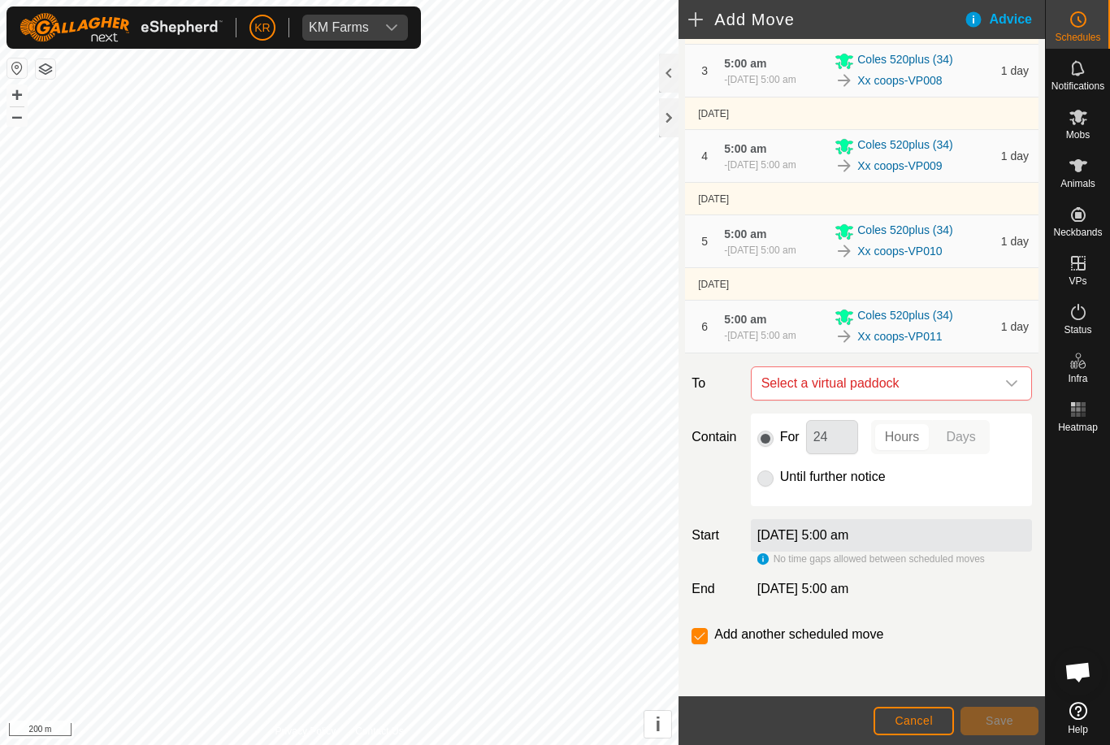
scroll to position [318, 0]
click at [993, 375] on span "Select a virtual paddock" at bounding box center [875, 383] width 240 height 32
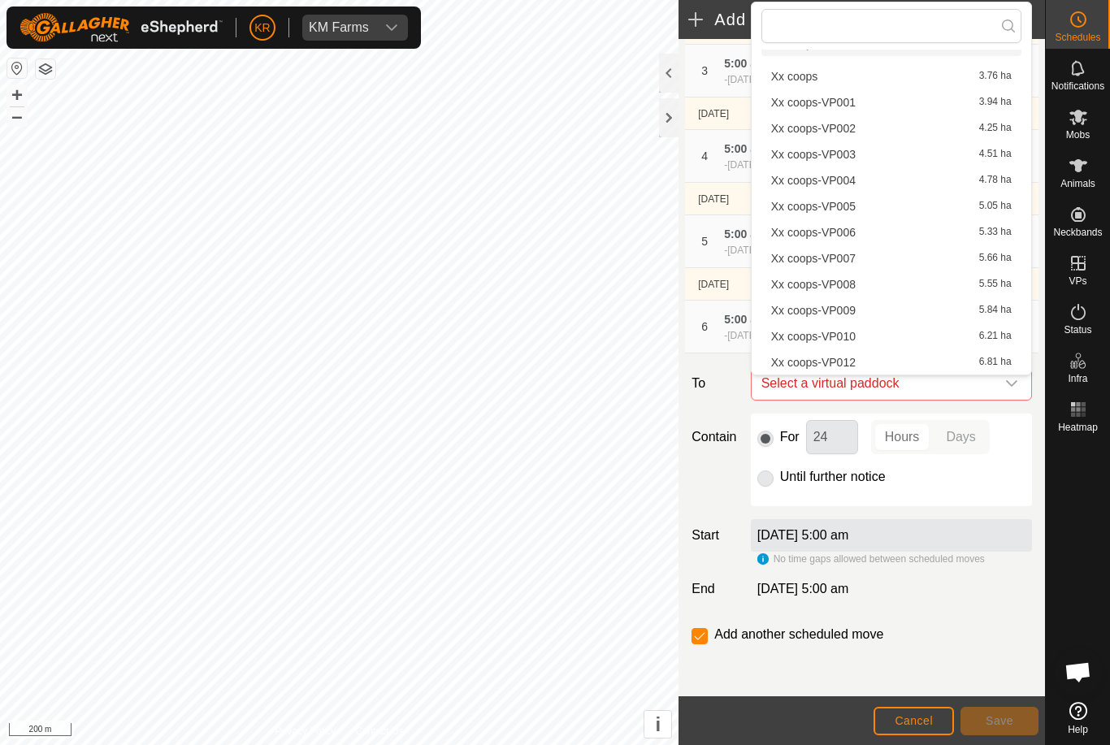
scroll to position [23, 0]
click at [896, 357] on div "Xx coops-VP012 6.81 ha" at bounding box center [891, 362] width 240 height 11
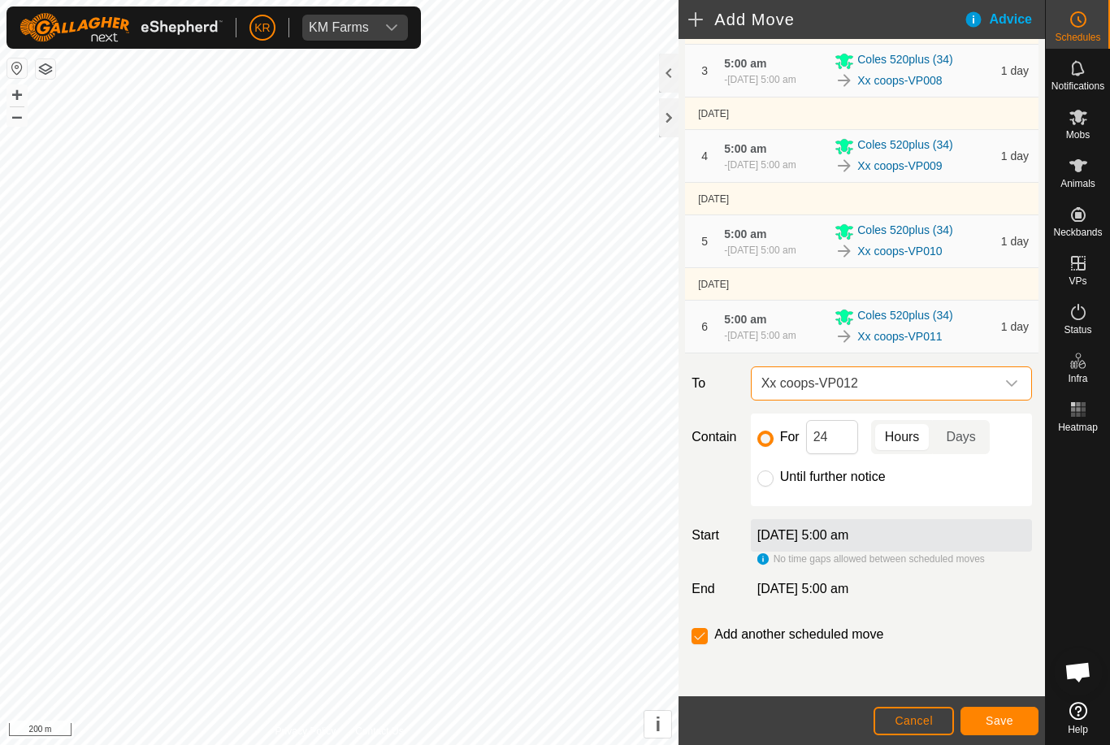
click at [772, 472] on div at bounding box center [765, 478] width 16 height 16
click at [780, 478] on label "Until further notice" at bounding box center [833, 476] width 106 height 13
click at [773, 478] on input "Until further notice" at bounding box center [765, 478] width 16 height 16
radio input "true"
checkbox input "false"
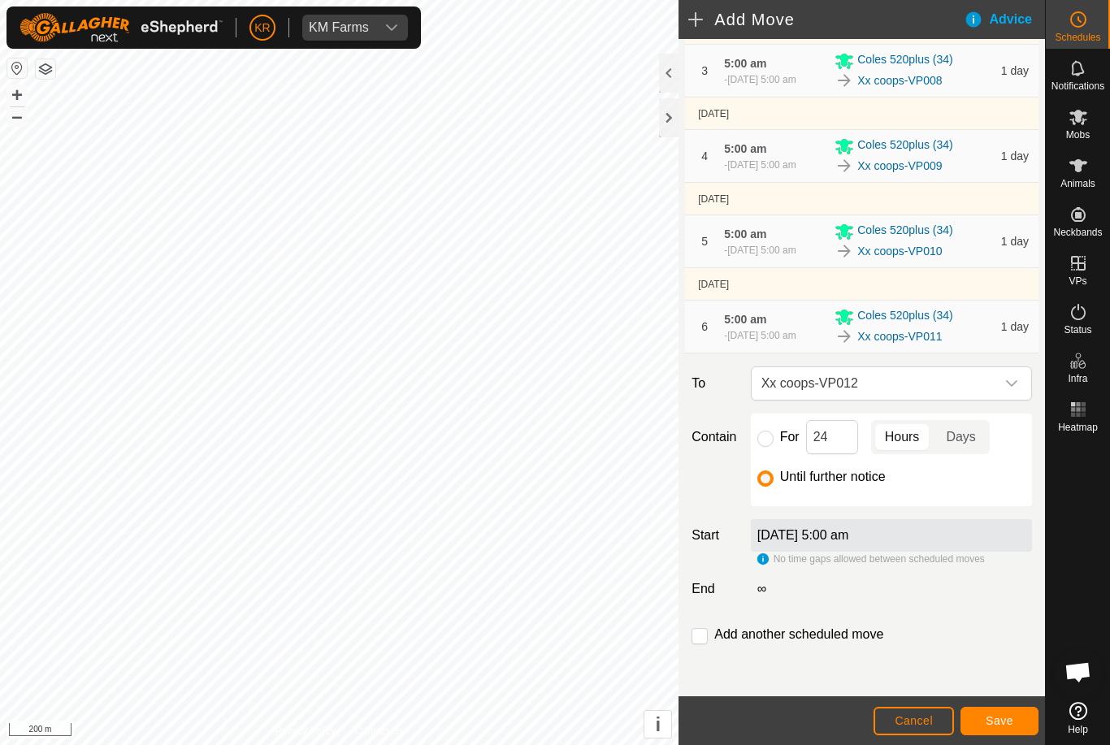
click at [1007, 721] on span "Save" at bounding box center [999, 720] width 28 height 13
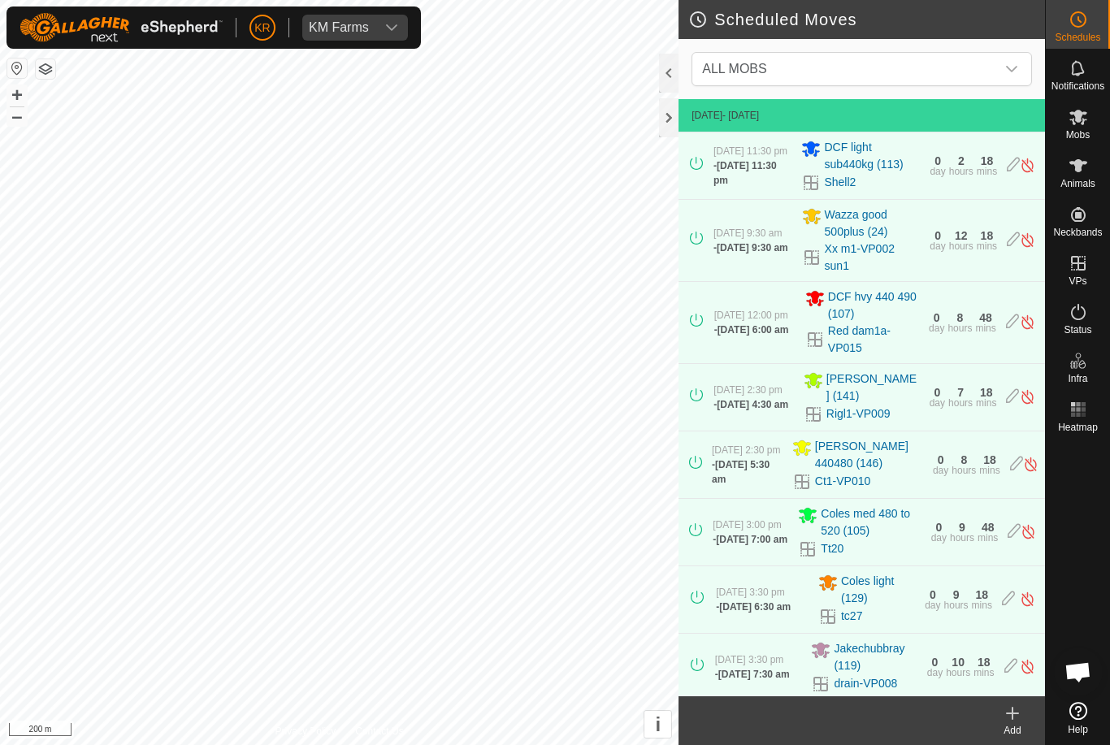
click at [830, 539] on span "Coles med 480 to 520 (105)" at bounding box center [871, 522] width 100 height 34
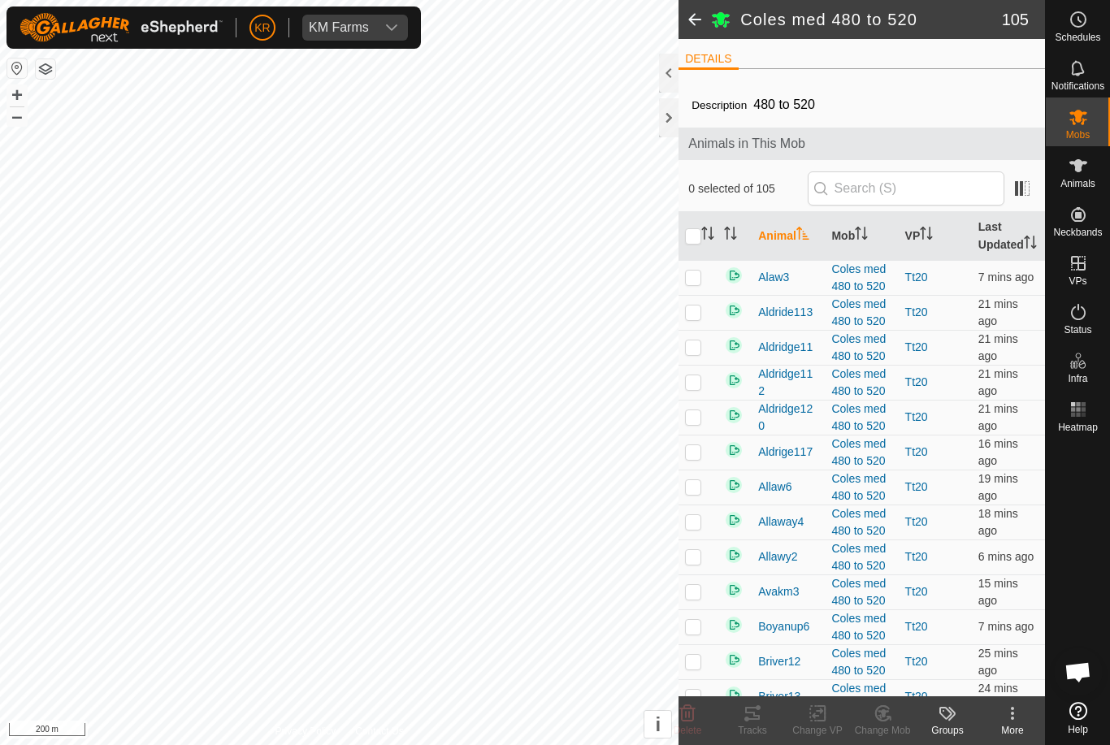
click at [1101, 507] on div at bounding box center [1078, 567] width 64 height 257
